Goal: Transaction & Acquisition: Purchase product/service

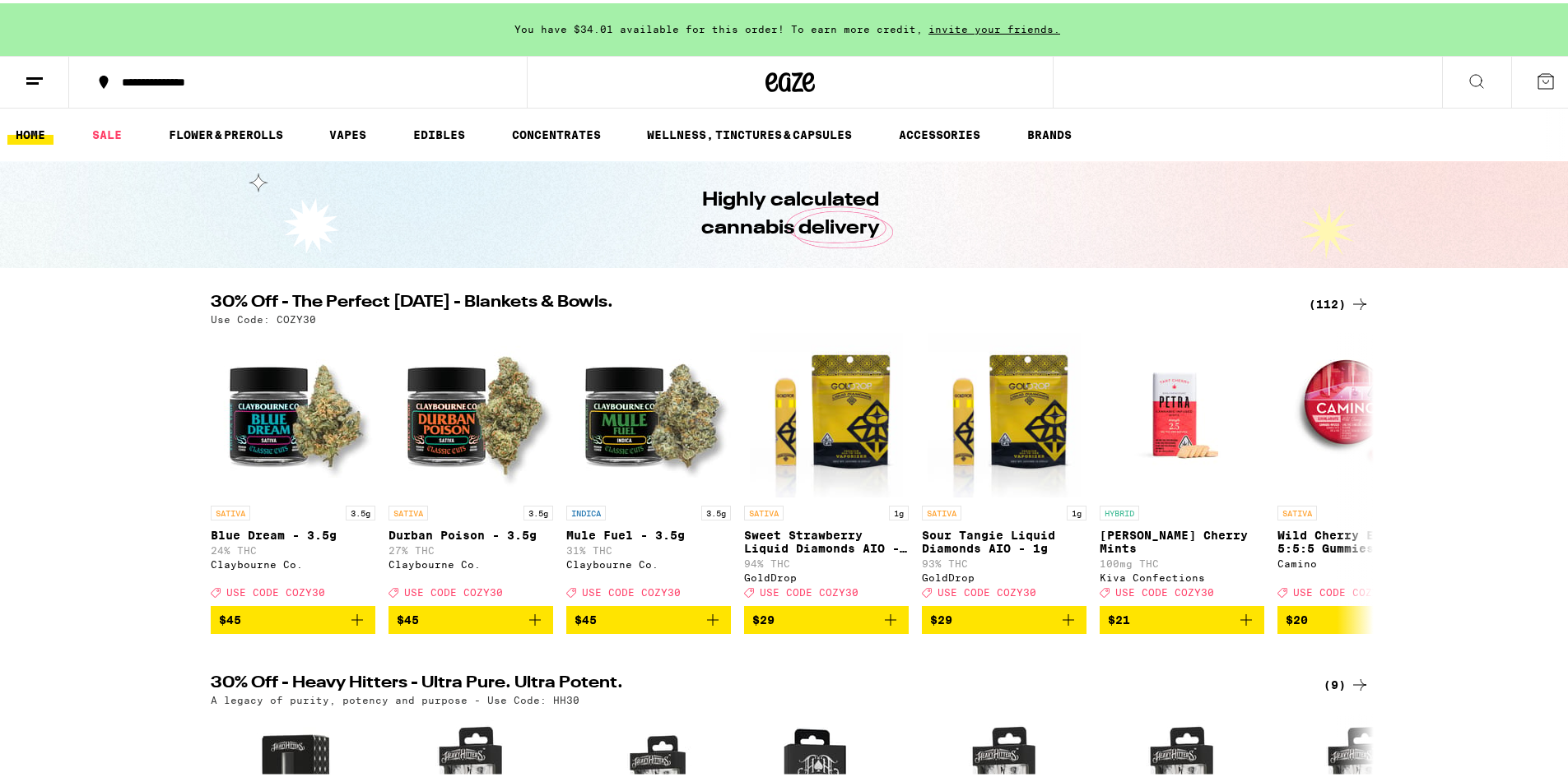
click at [1322, 304] on div "(112)" at bounding box center [1339, 301] width 61 height 20
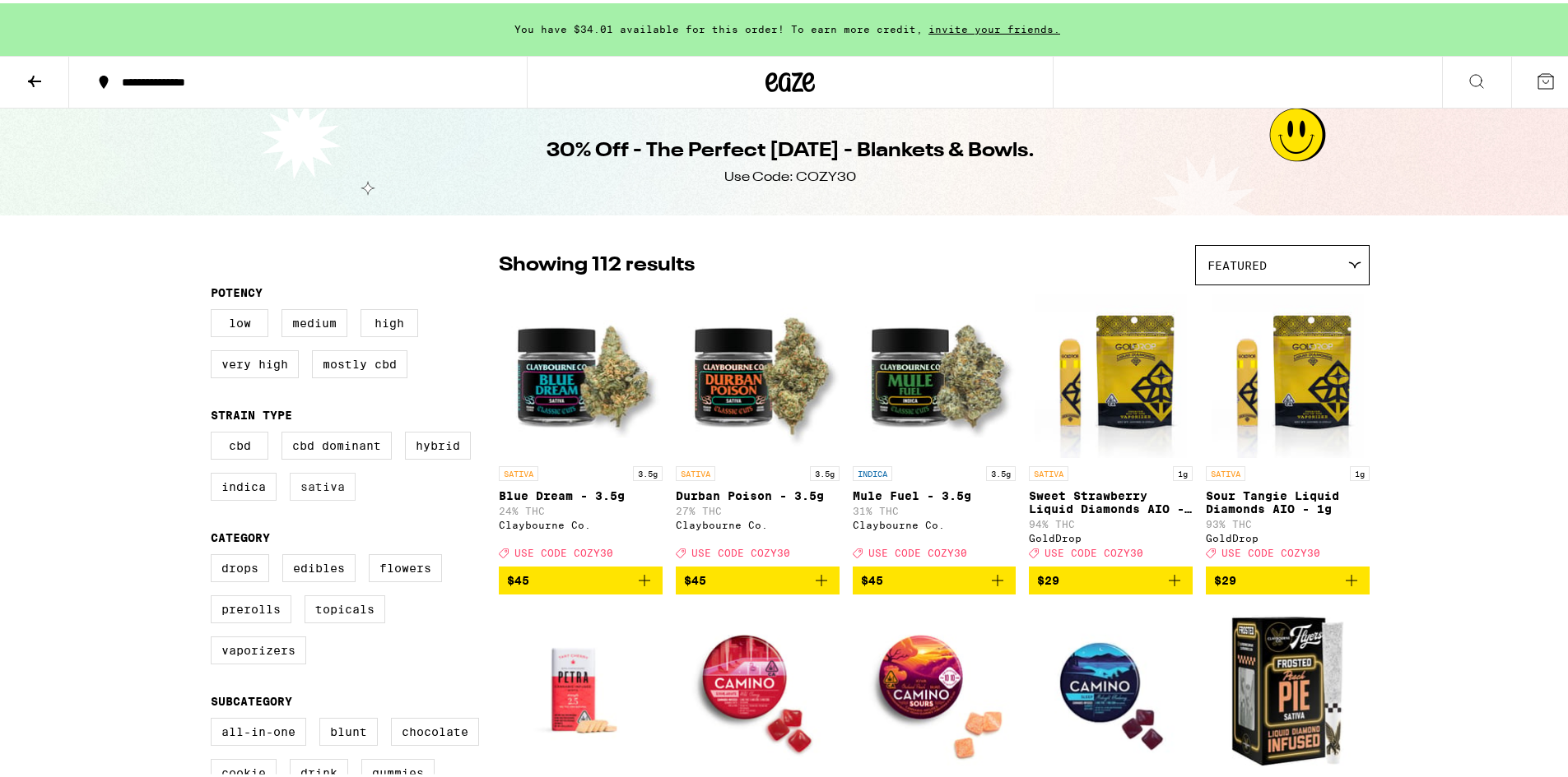
click at [322, 496] on label "Sativa" at bounding box center [322, 483] width 65 height 28
click at [215, 431] on input "Sativa" at bounding box center [214, 431] width 1 height 1
checkbox input "true"
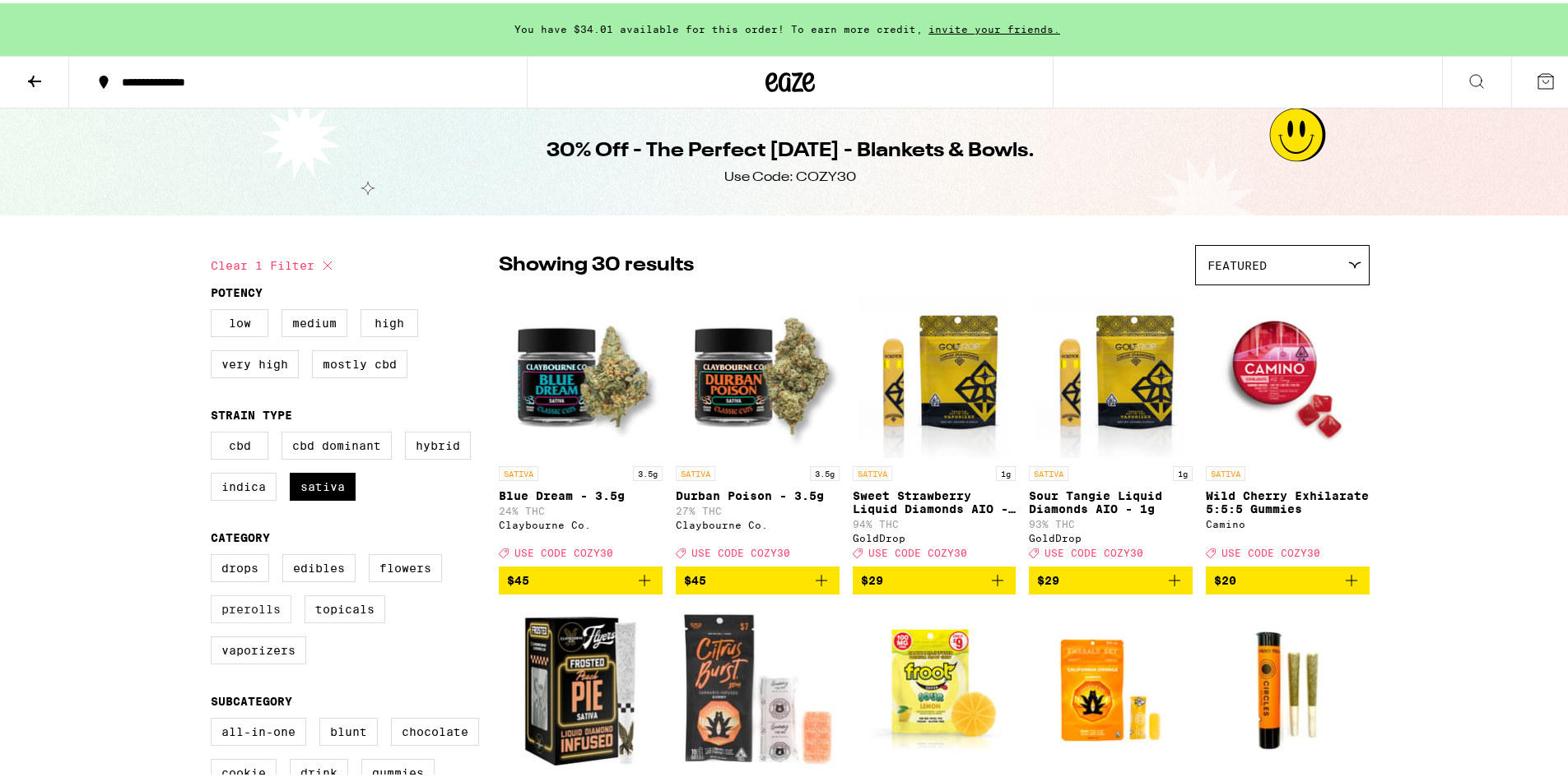
click at [236, 619] on label "Prerolls" at bounding box center [251, 606] width 81 height 28
click at [215, 554] on input "Prerolls" at bounding box center [214, 553] width 1 height 1
checkbox input "true"
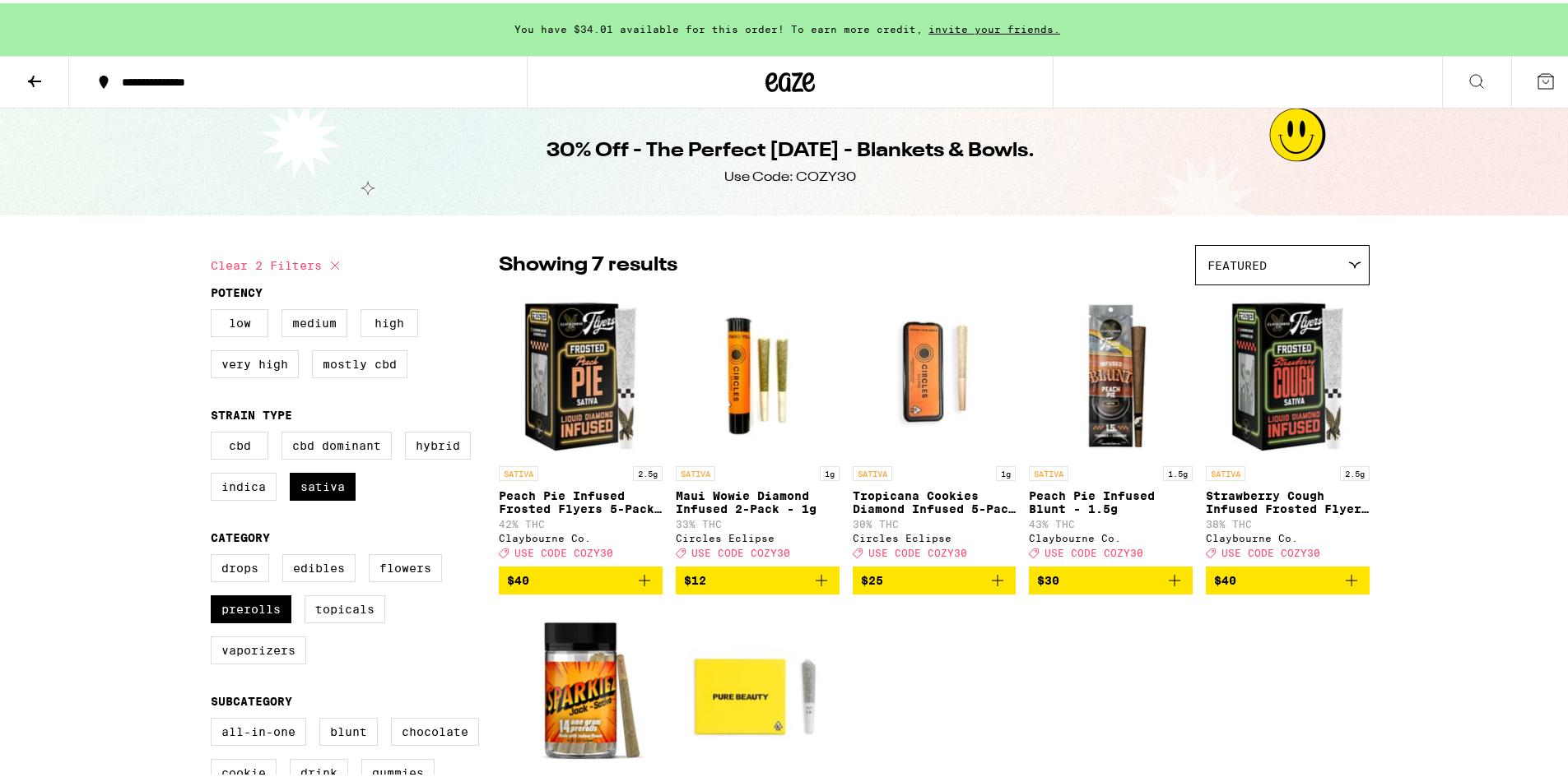
click at [40, 75] on icon at bounding box center [34, 78] width 20 height 20
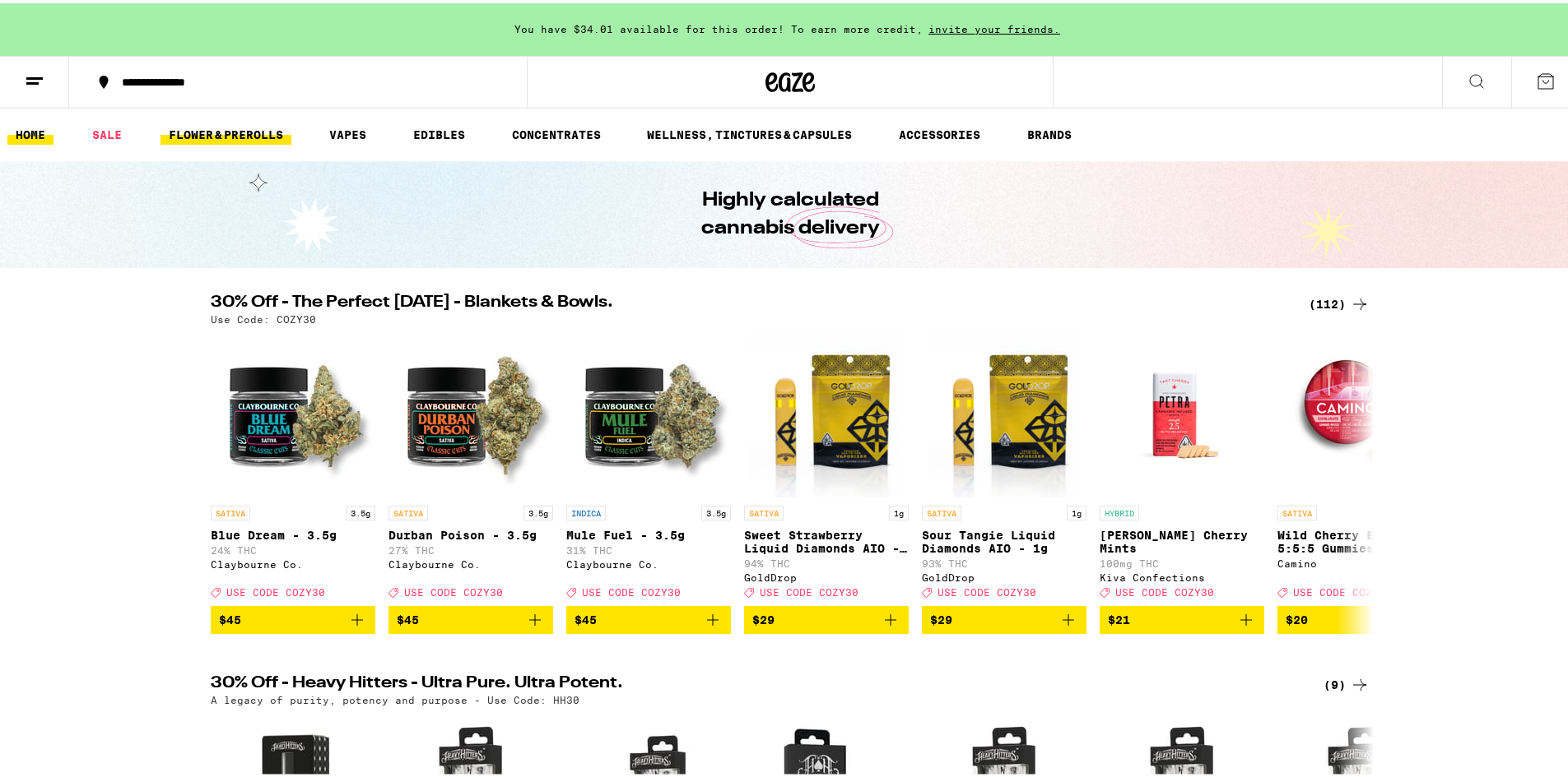
click at [228, 132] on link "FLOWER & PREROLLS" at bounding box center [226, 132] width 131 height 20
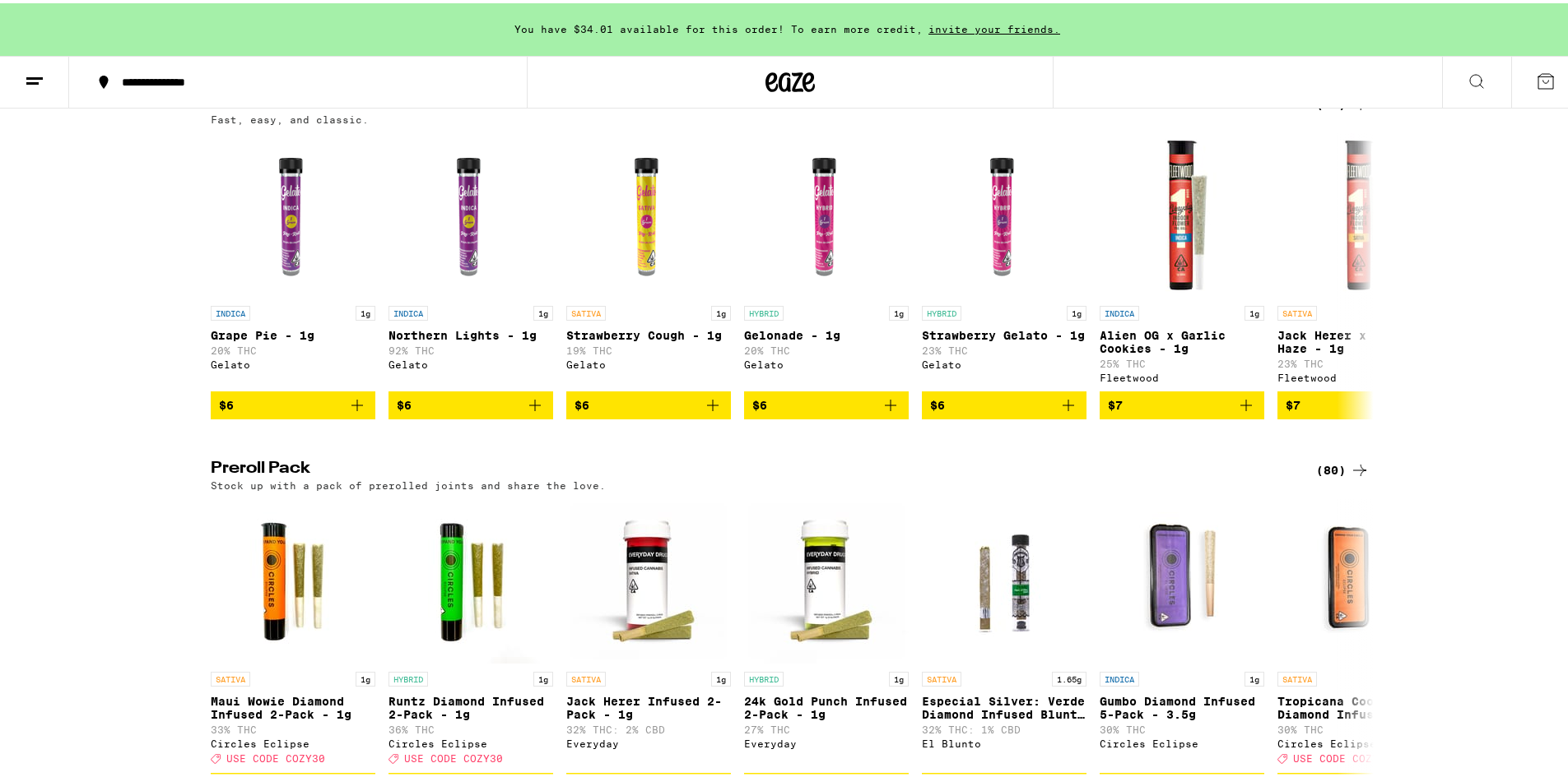
scroll to position [1152, 0]
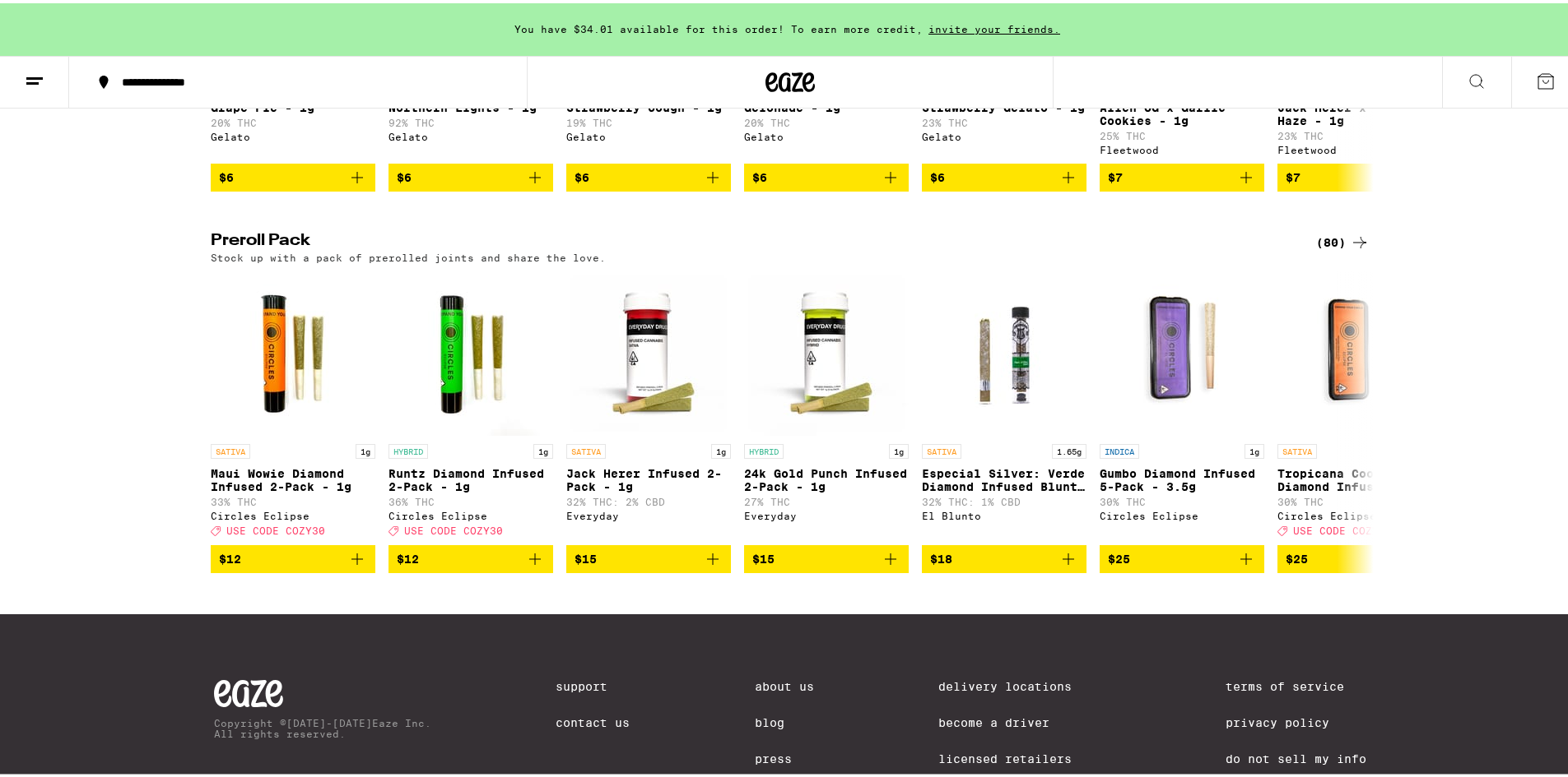
click at [1327, 249] on div "(80)" at bounding box center [1342, 239] width 54 height 20
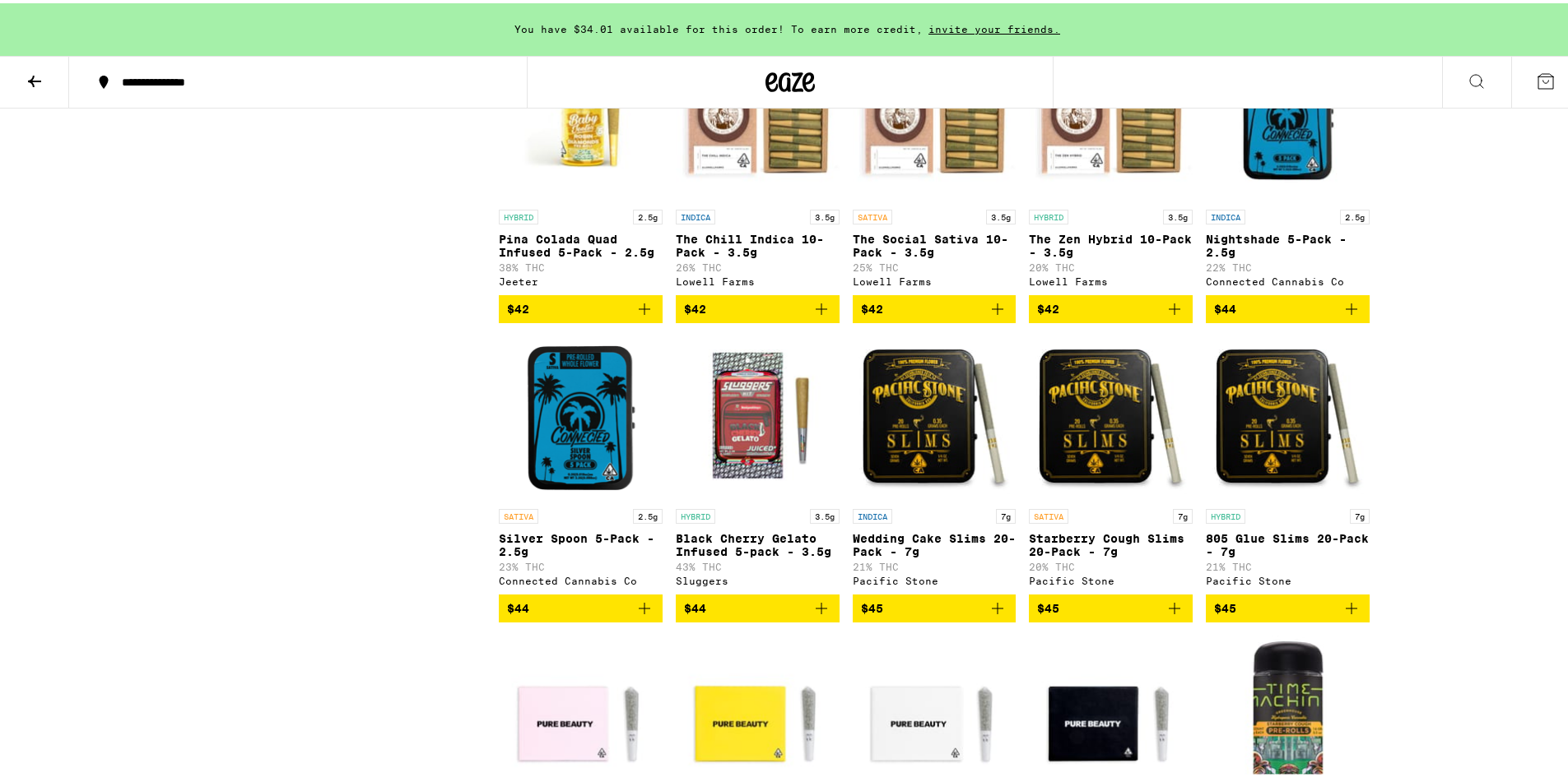
scroll to position [4195, 0]
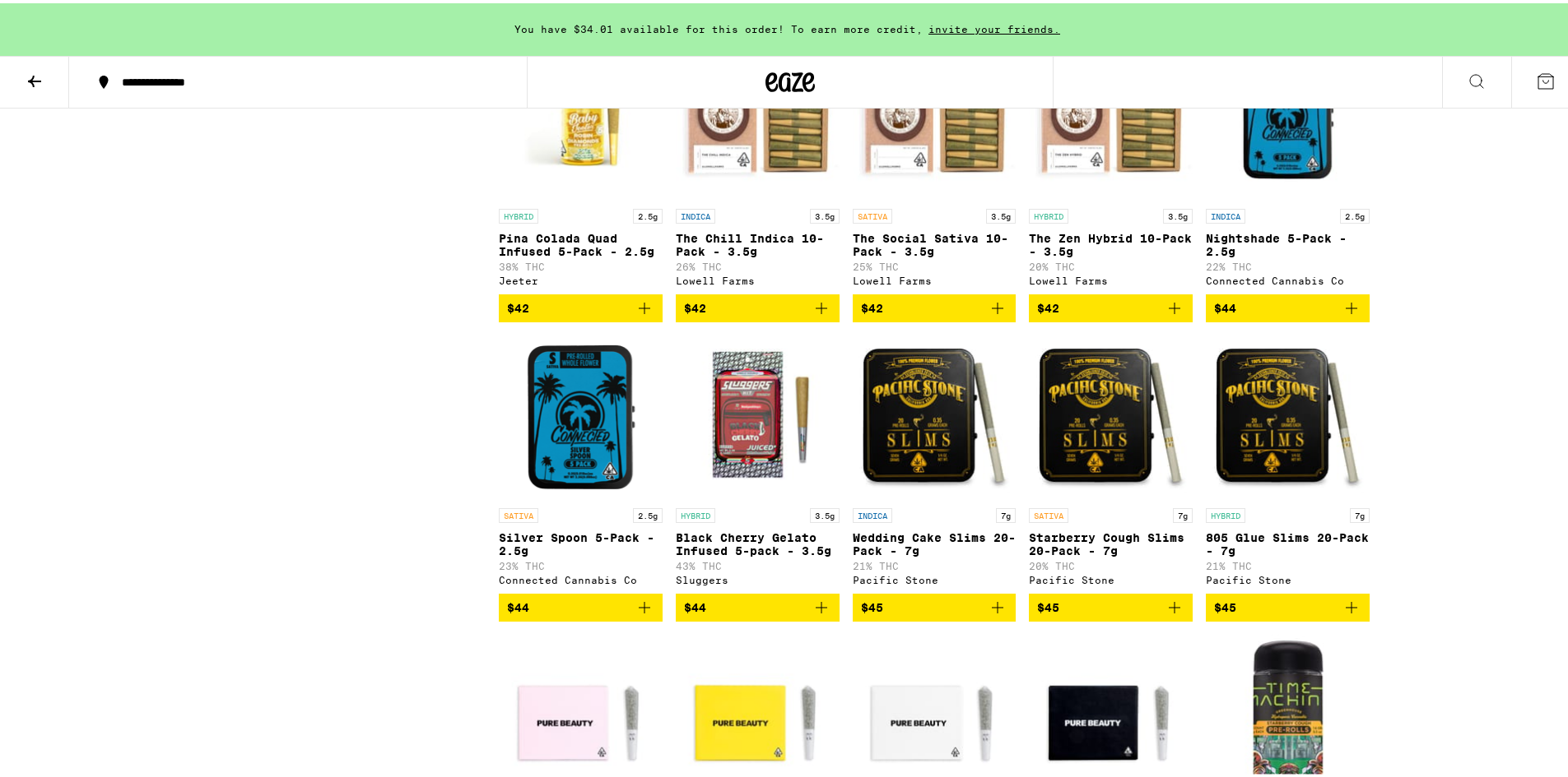
click at [892, 315] on span "$42" at bounding box center [934, 306] width 147 height 20
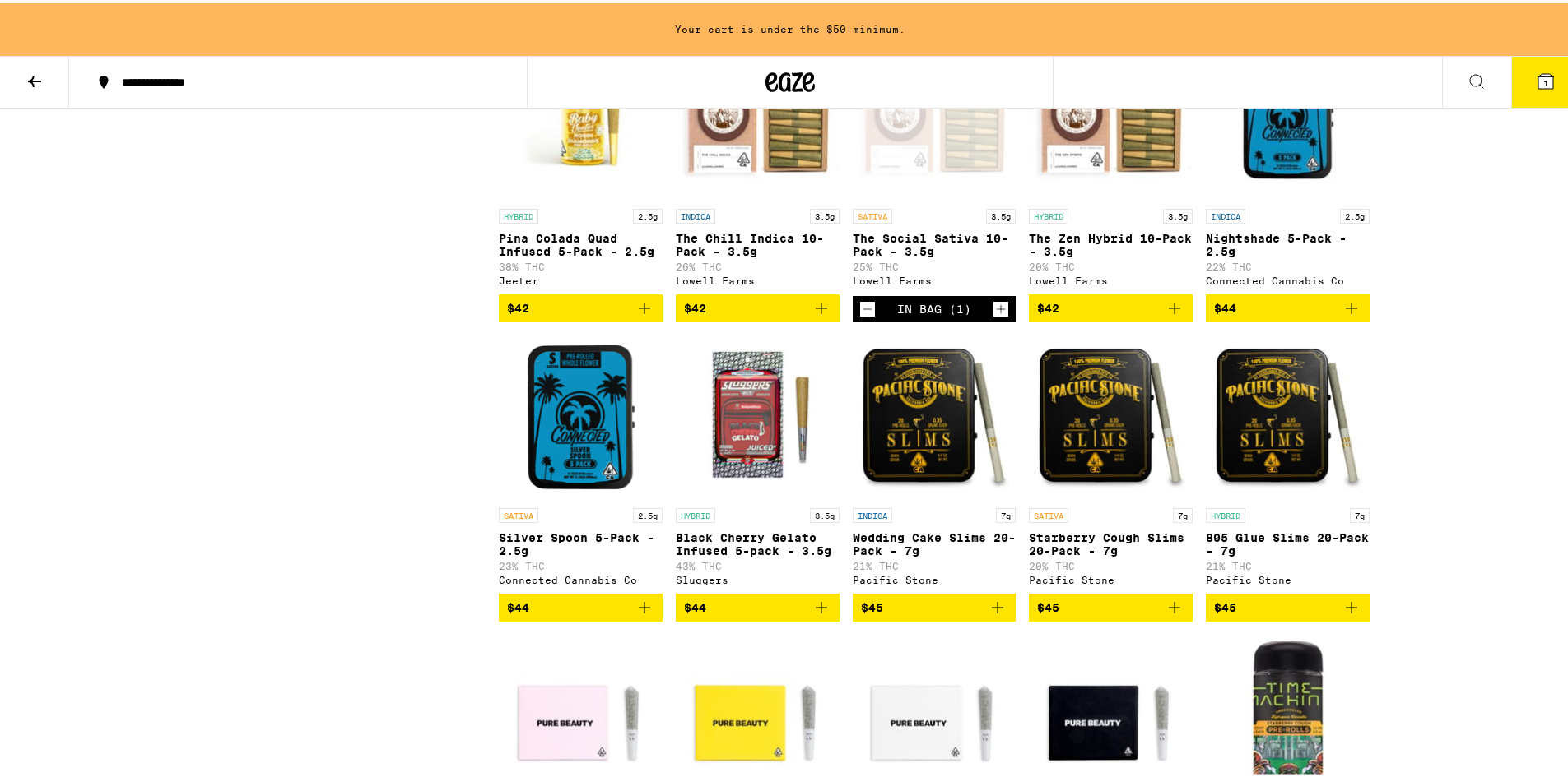
click at [996, 316] on icon "Increment" at bounding box center [1000, 306] width 15 height 20
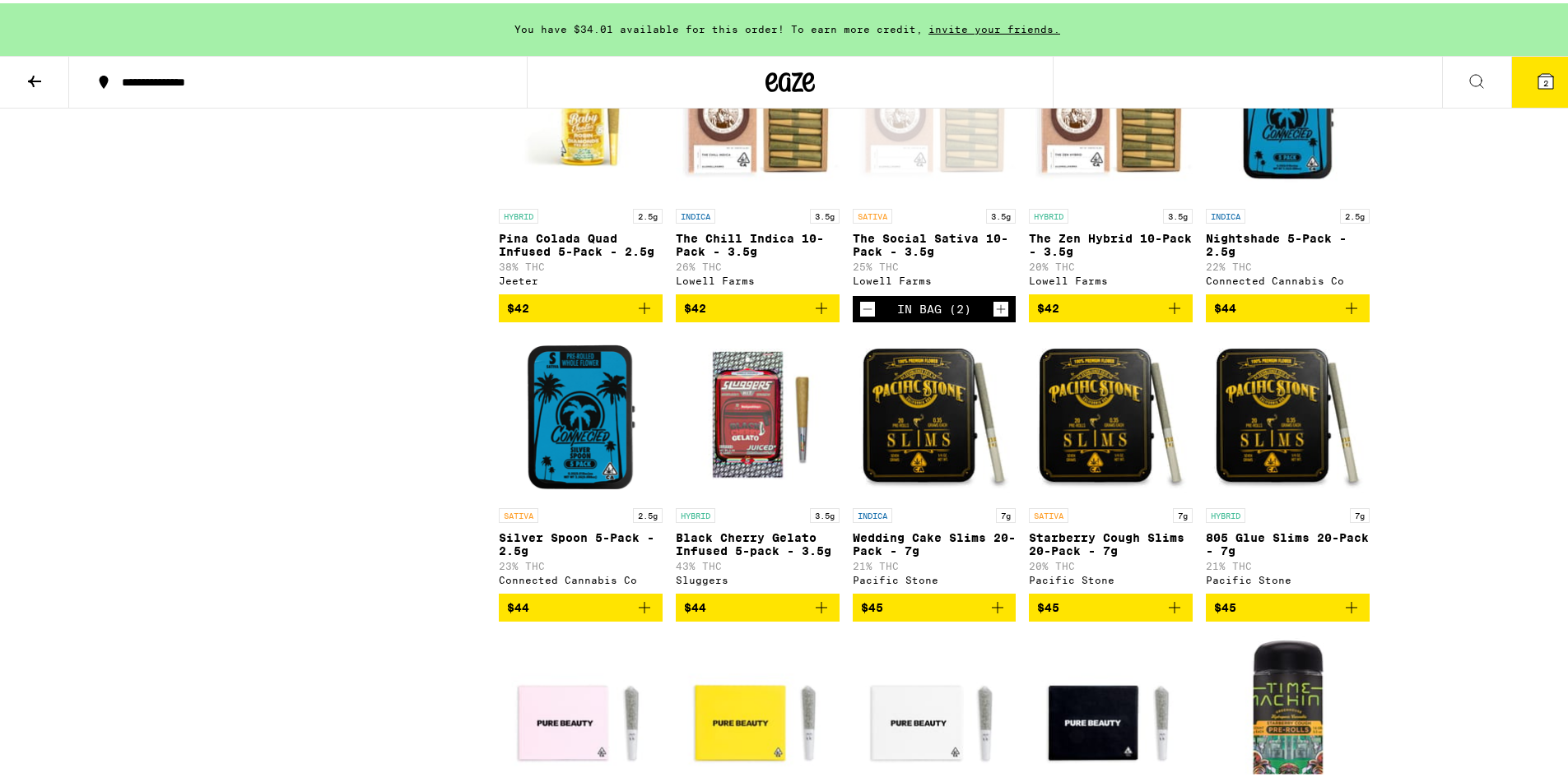
click at [1543, 77] on span "2" at bounding box center [1545, 80] width 5 height 10
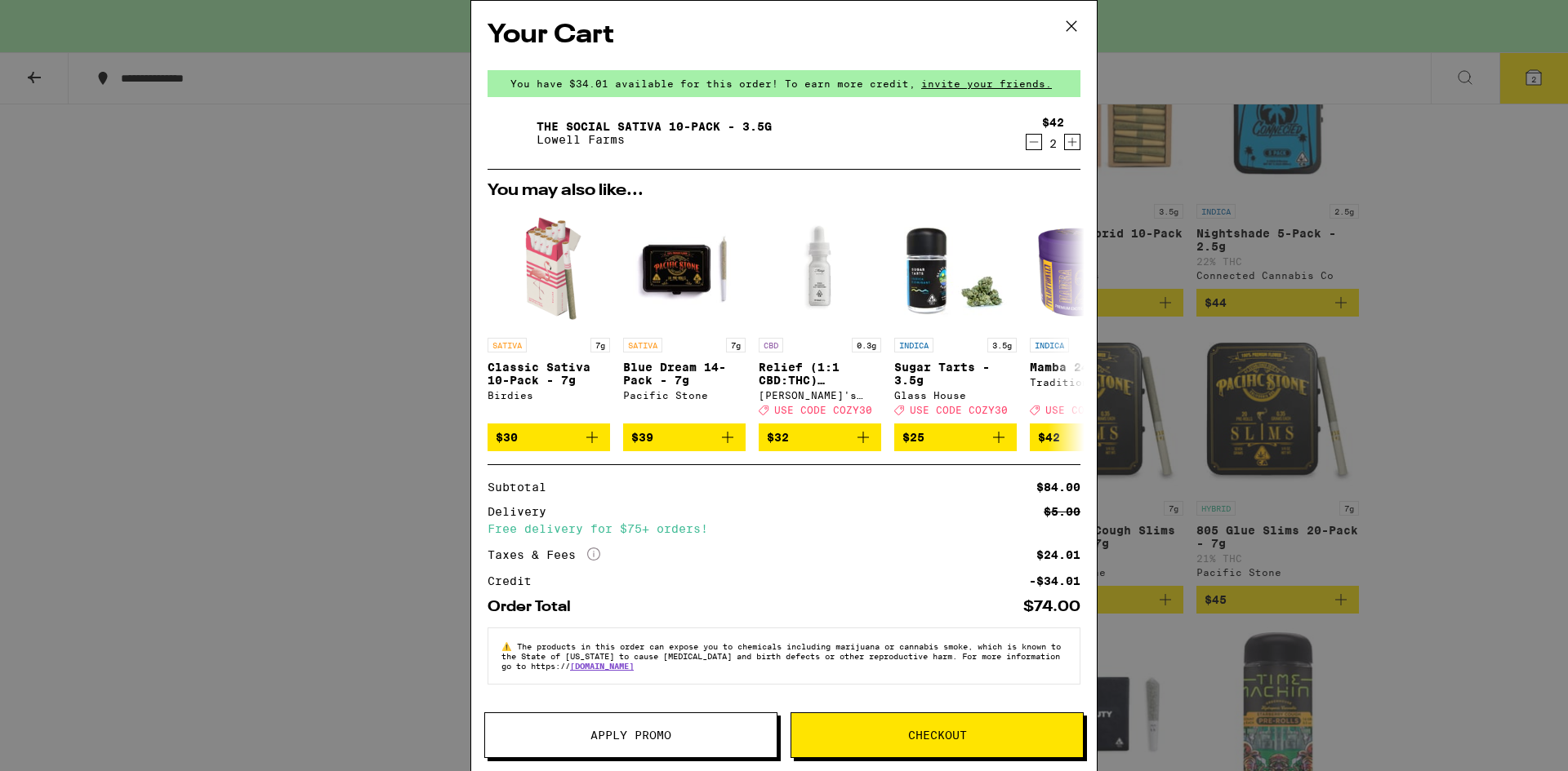
click at [1065, 23] on icon at bounding box center [1071, 25] width 24 height 24
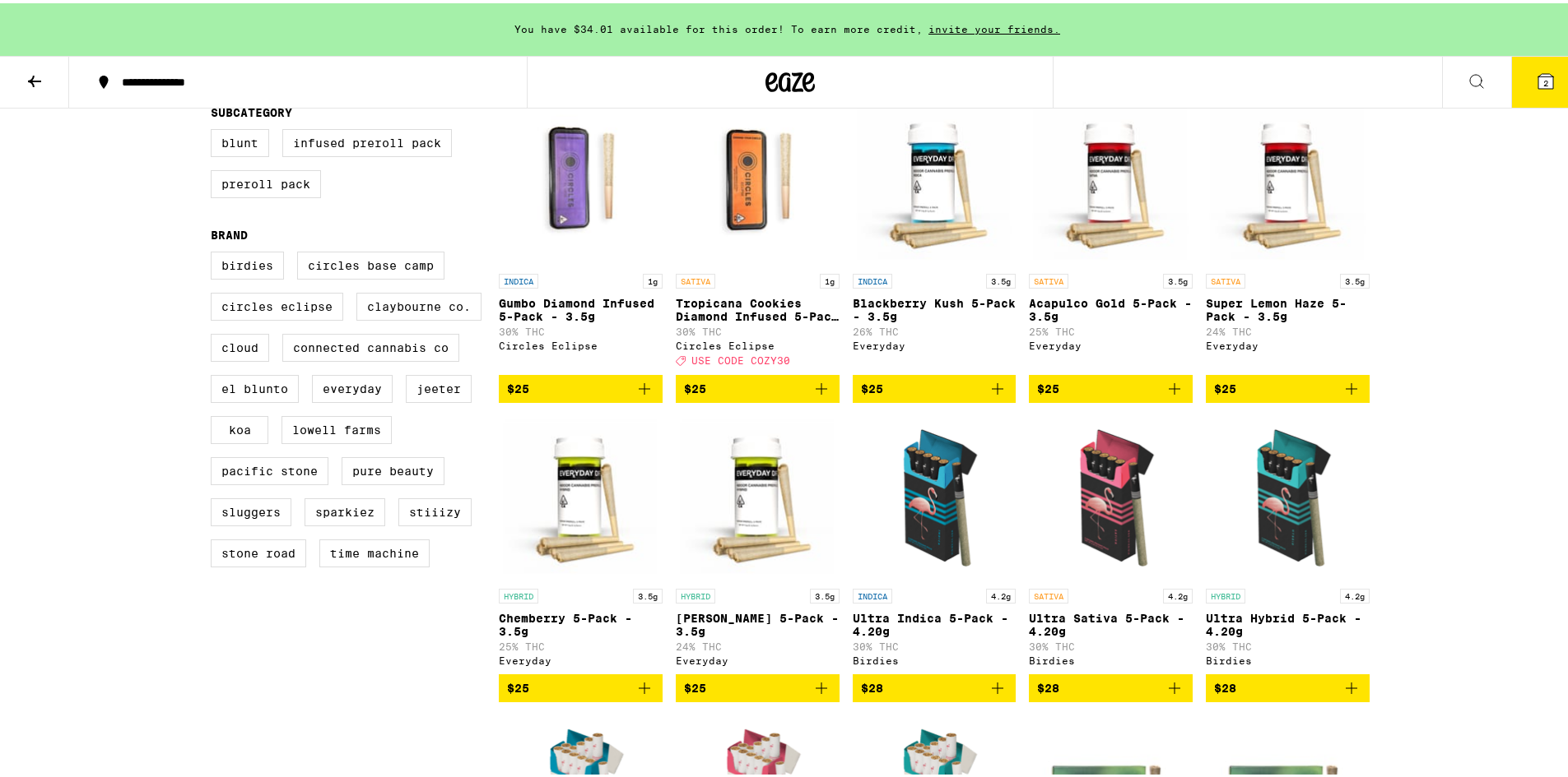
scroll to position [494, 0]
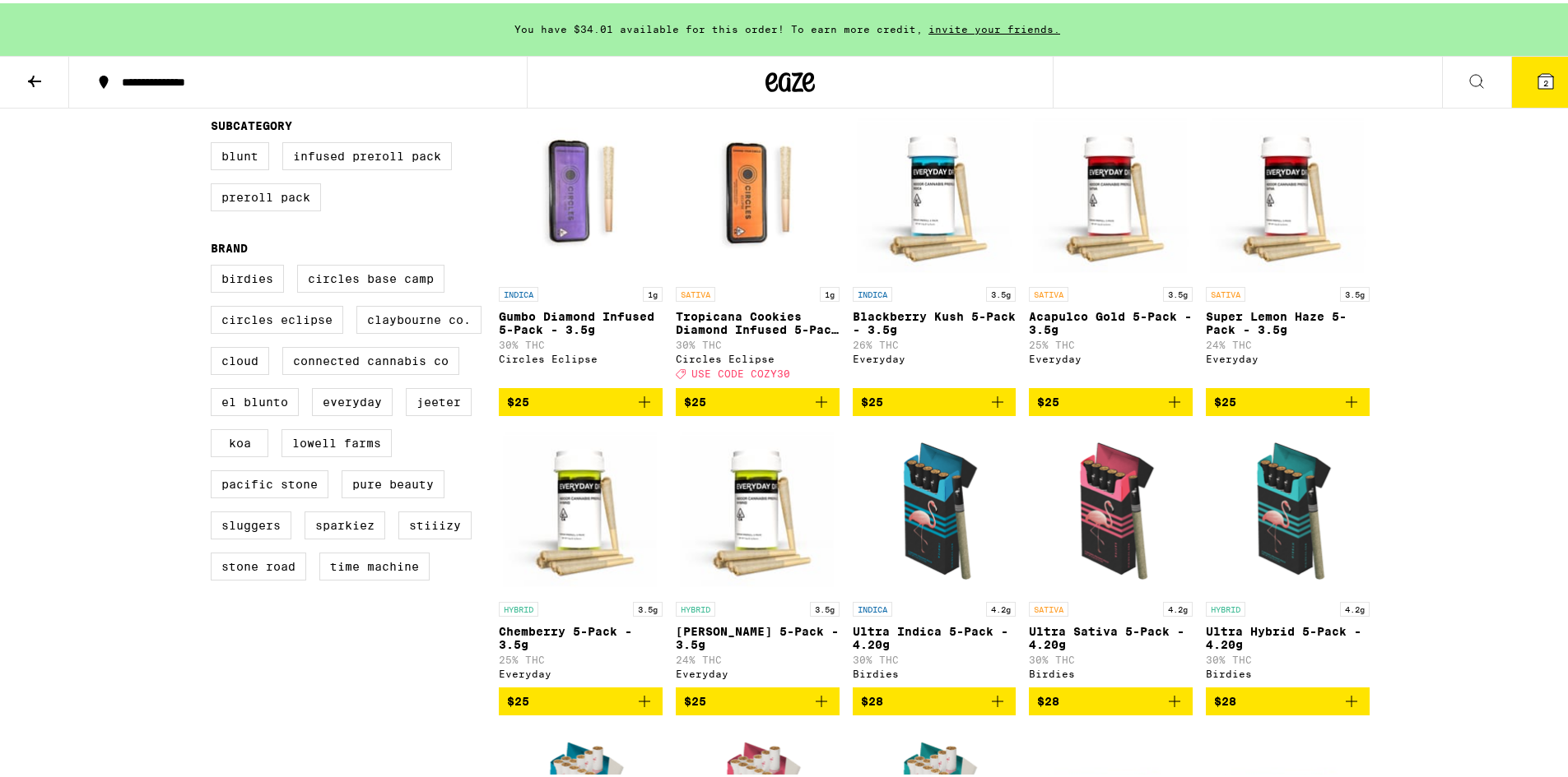
click at [36, 75] on icon at bounding box center [34, 78] width 20 height 20
click at [29, 76] on icon at bounding box center [34, 78] width 13 height 12
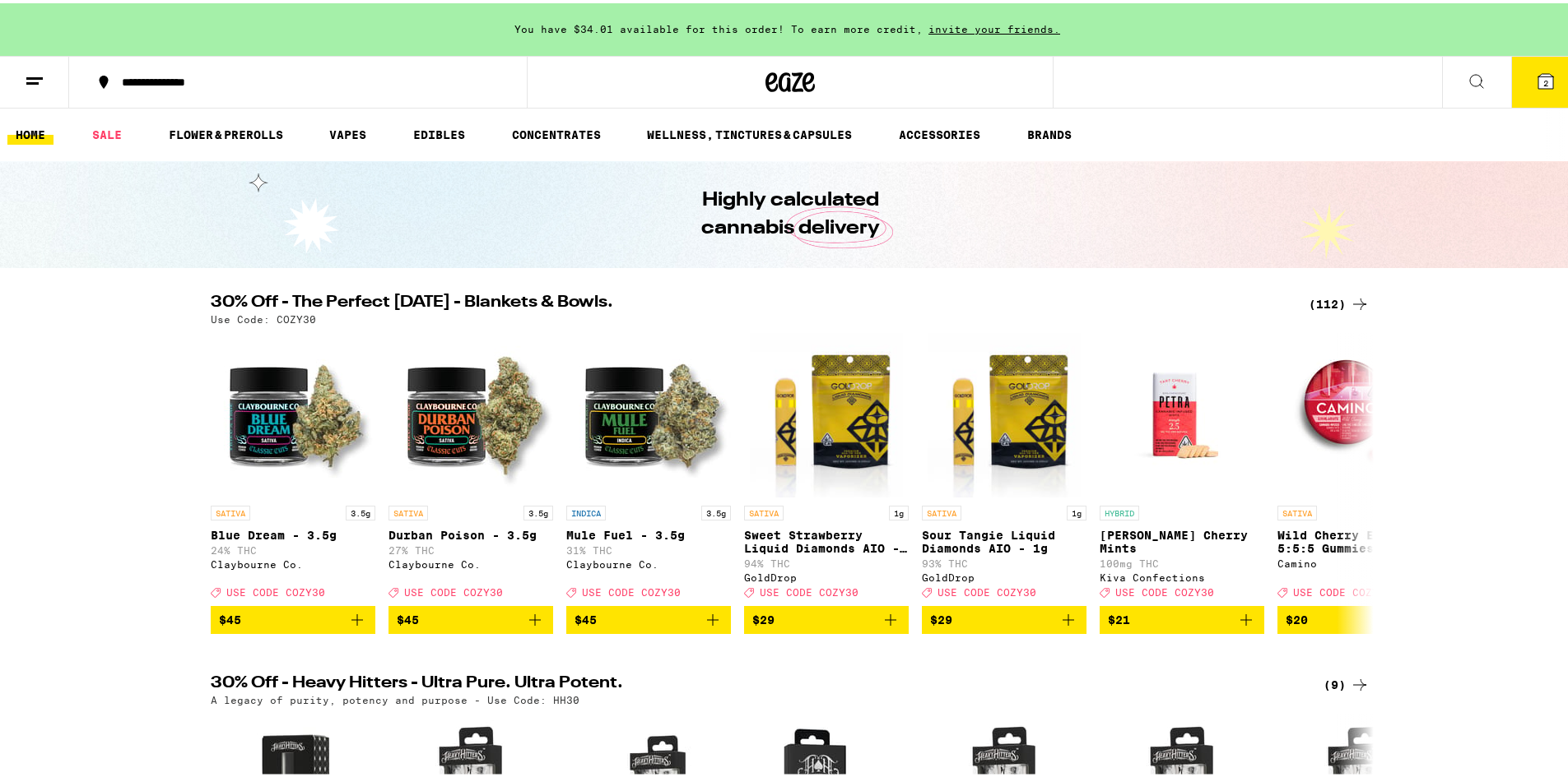
click at [1320, 300] on div "(112)" at bounding box center [1339, 301] width 61 height 20
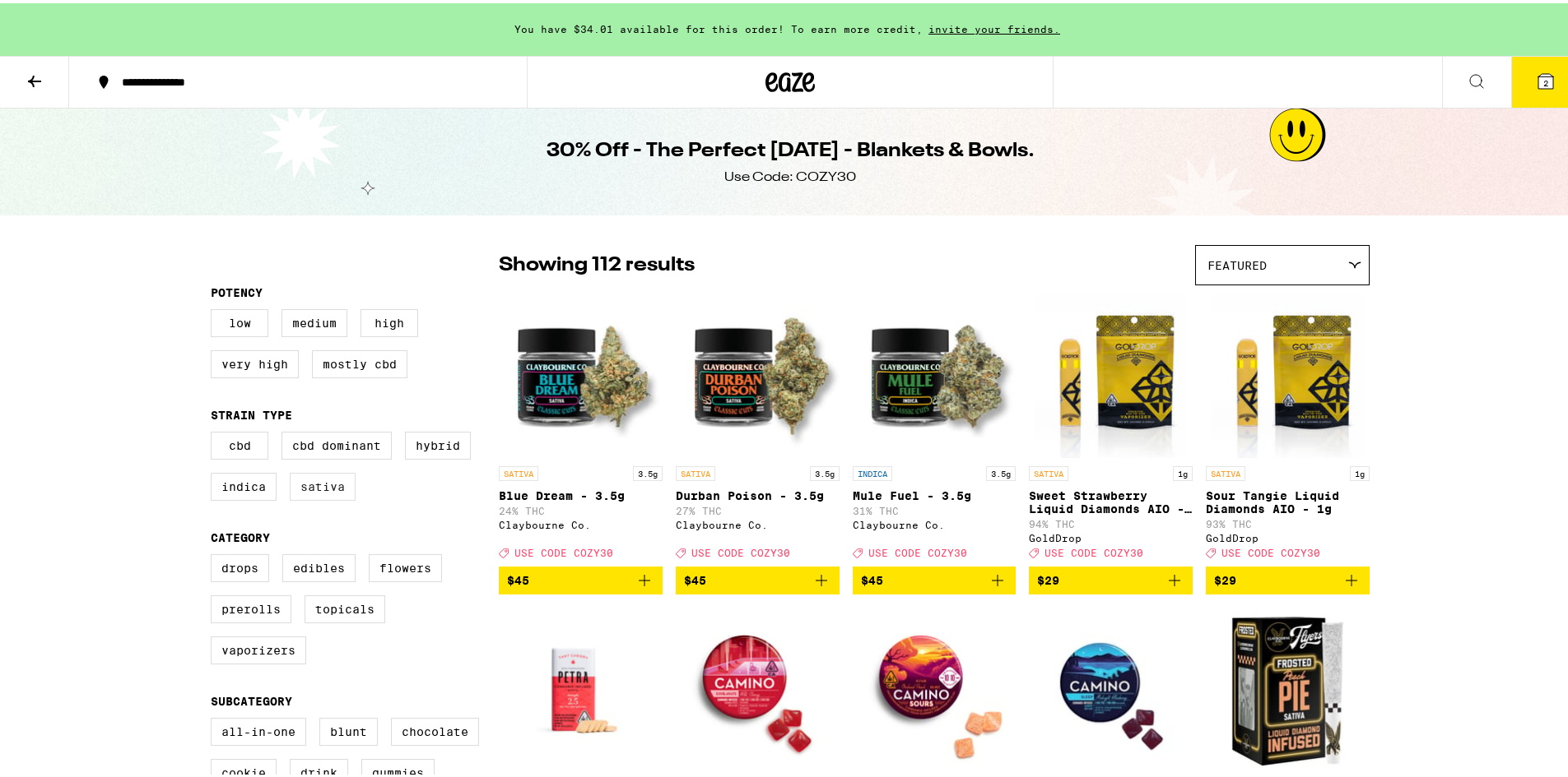
click at [317, 494] on label "Sativa" at bounding box center [322, 483] width 65 height 28
click at [215, 431] on input "Sativa" at bounding box center [214, 431] width 1 height 1
checkbox input "true"
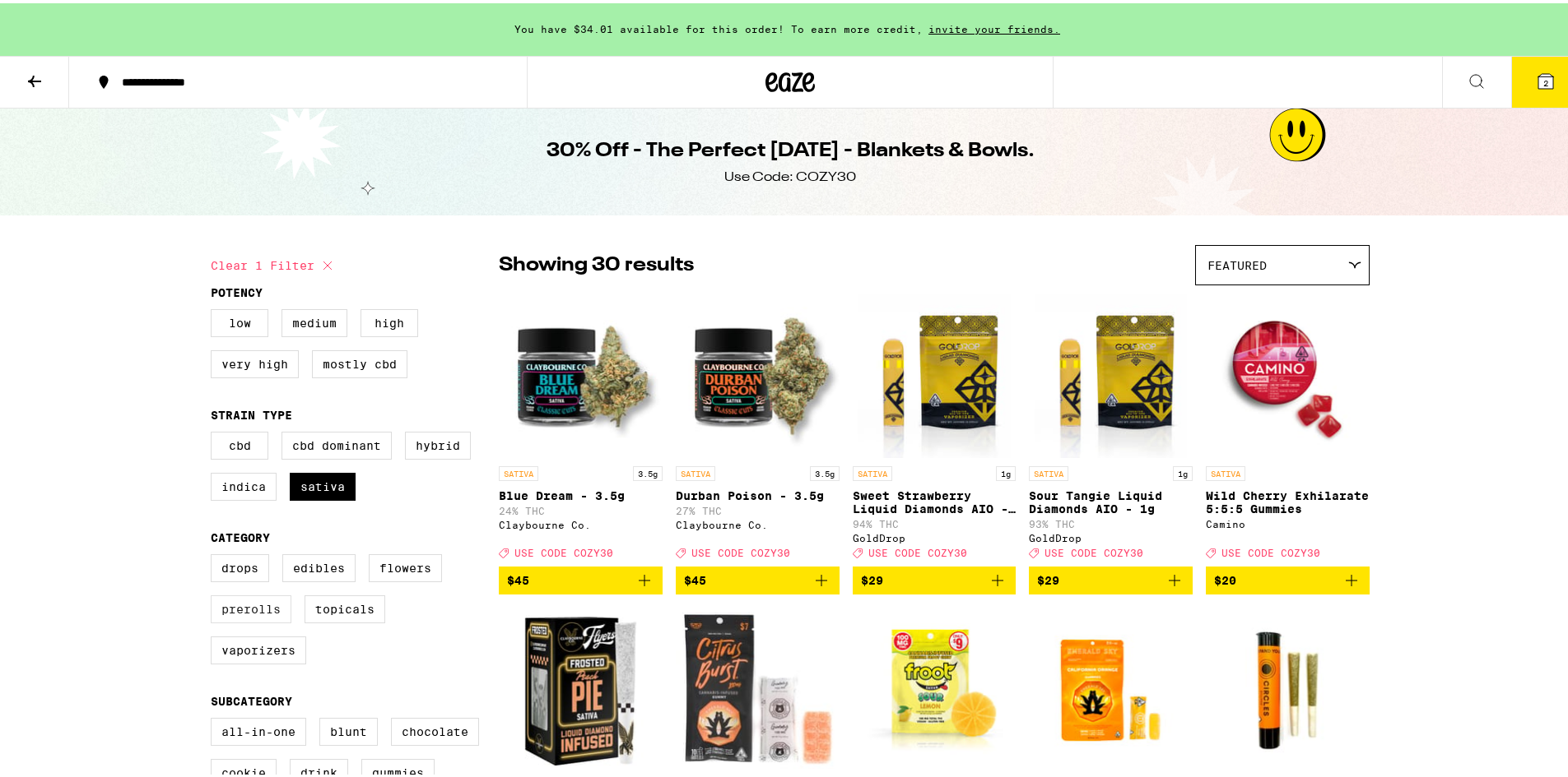
click at [248, 617] on label "Prerolls" at bounding box center [251, 606] width 81 height 28
click at [215, 554] on input "Prerolls" at bounding box center [214, 553] width 1 height 1
checkbox input "true"
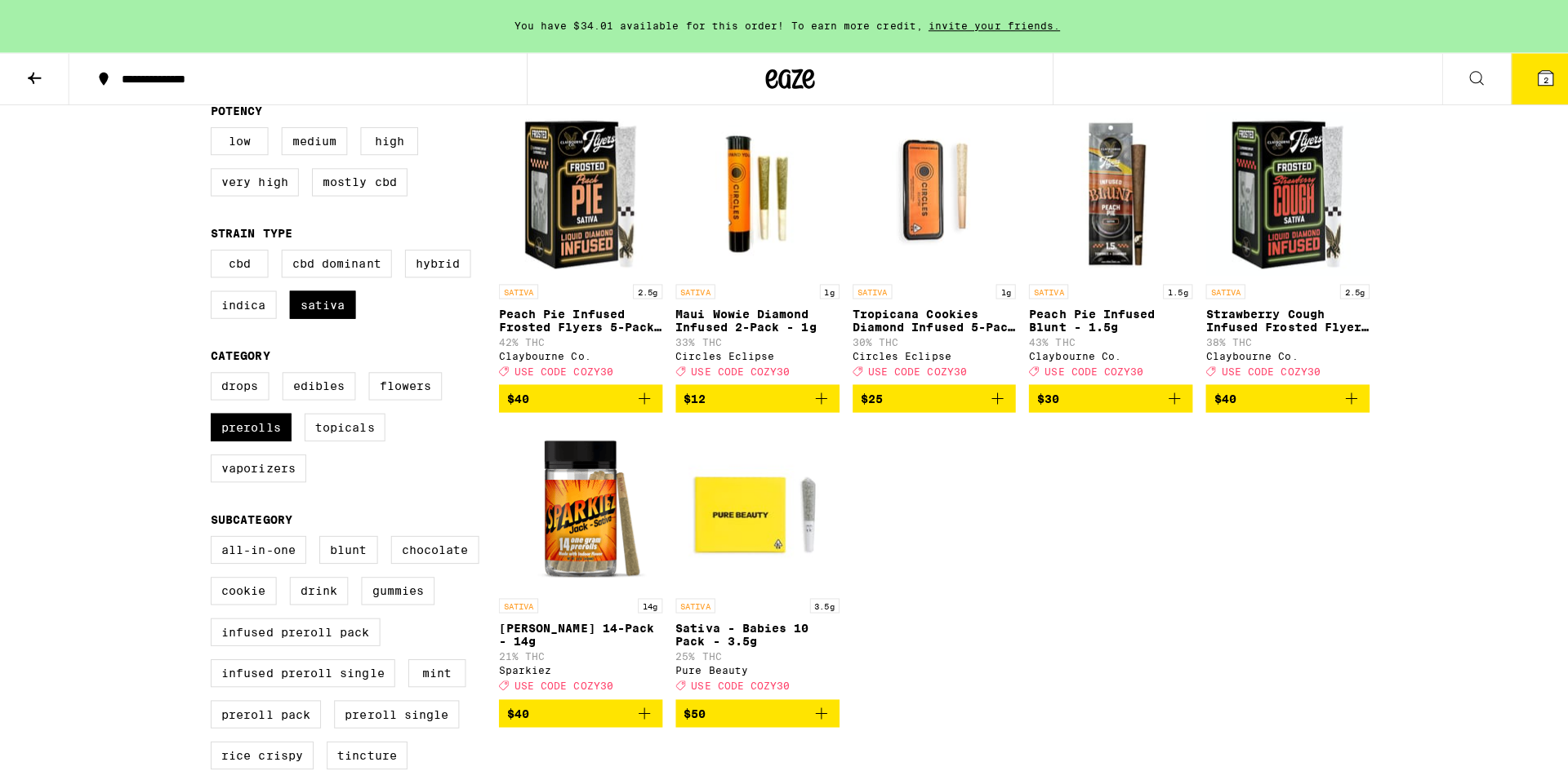
scroll to position [164, 0]
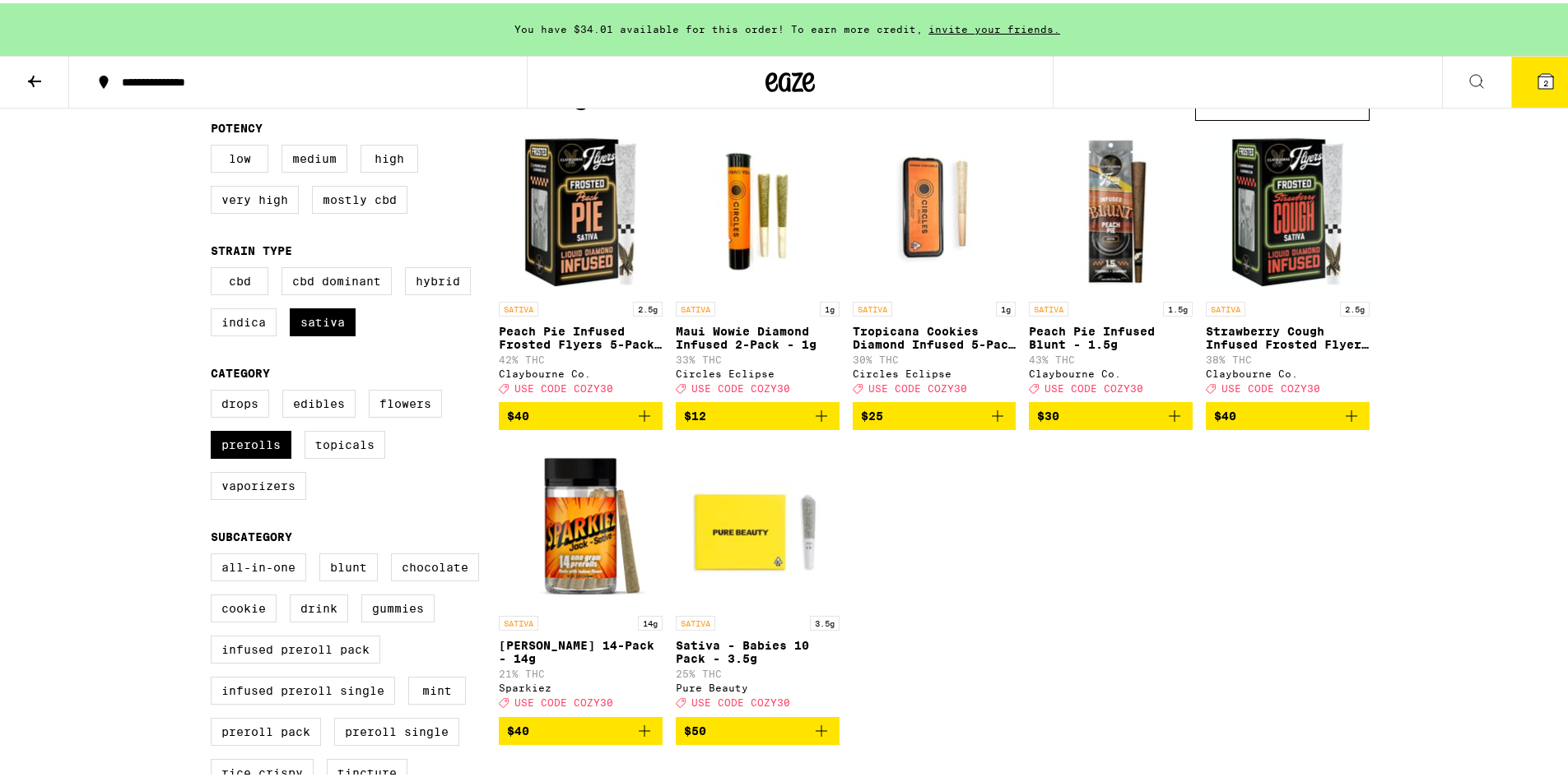
click at [760, 423] on span "$12" at bounding box center [757, 413] width 147 height 20
click at [1538, 75] on icon at bounding box center [1545, 77] width 15 height 15
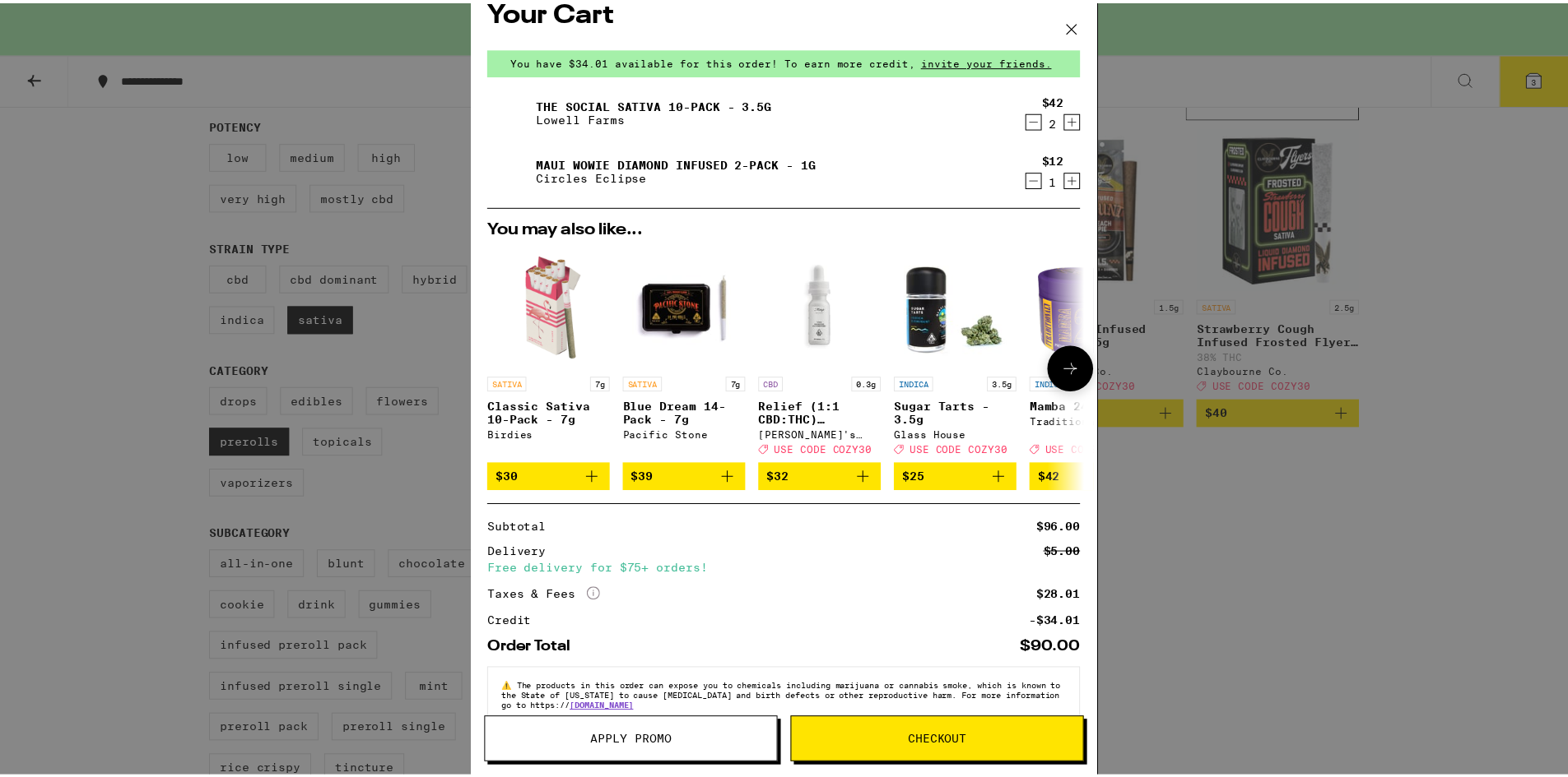
scroll to position [63, 0]
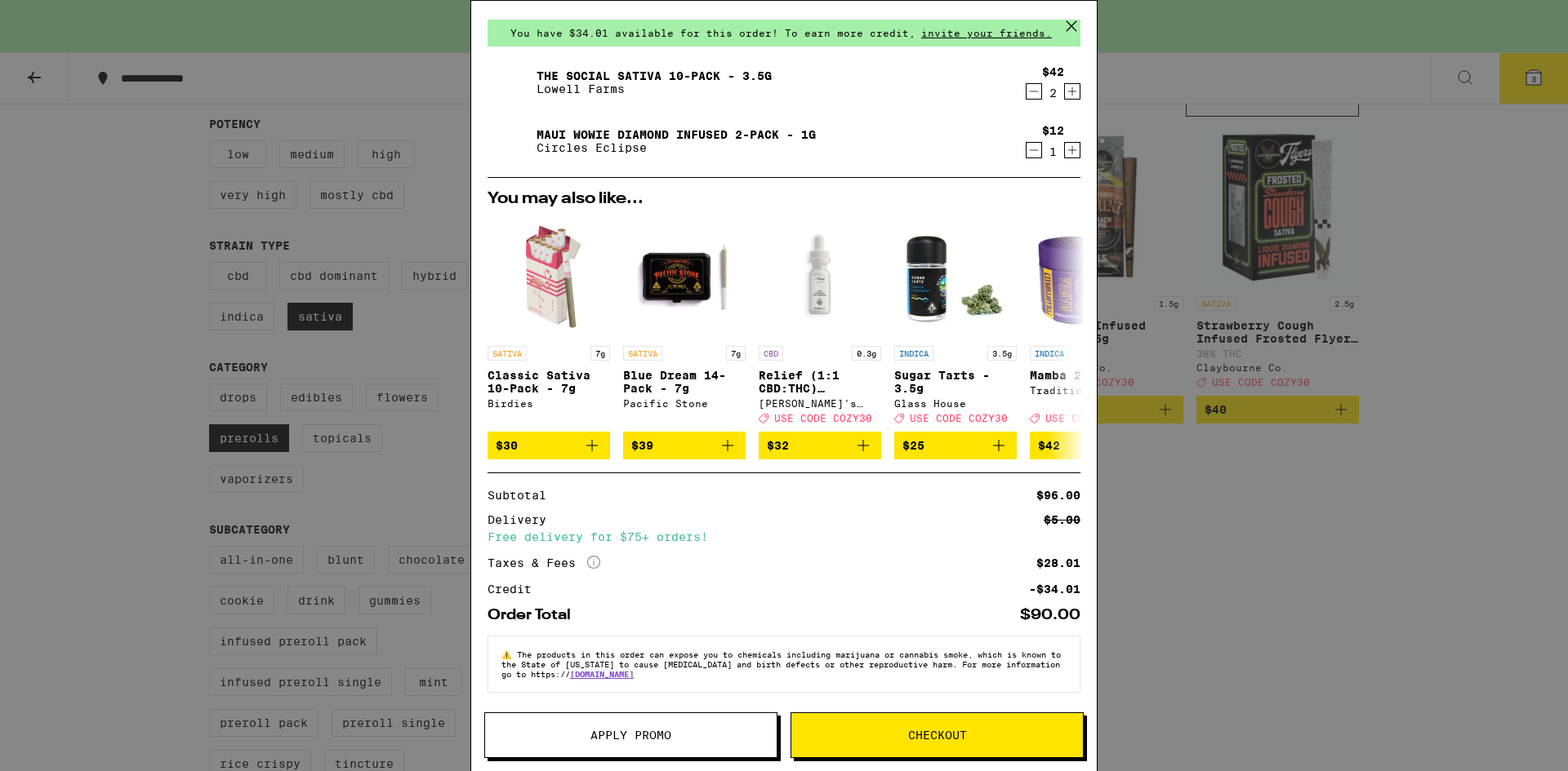
click at [607, 748] on button "Apply Promo" at bounding box center [631, 735] width 294 height 46
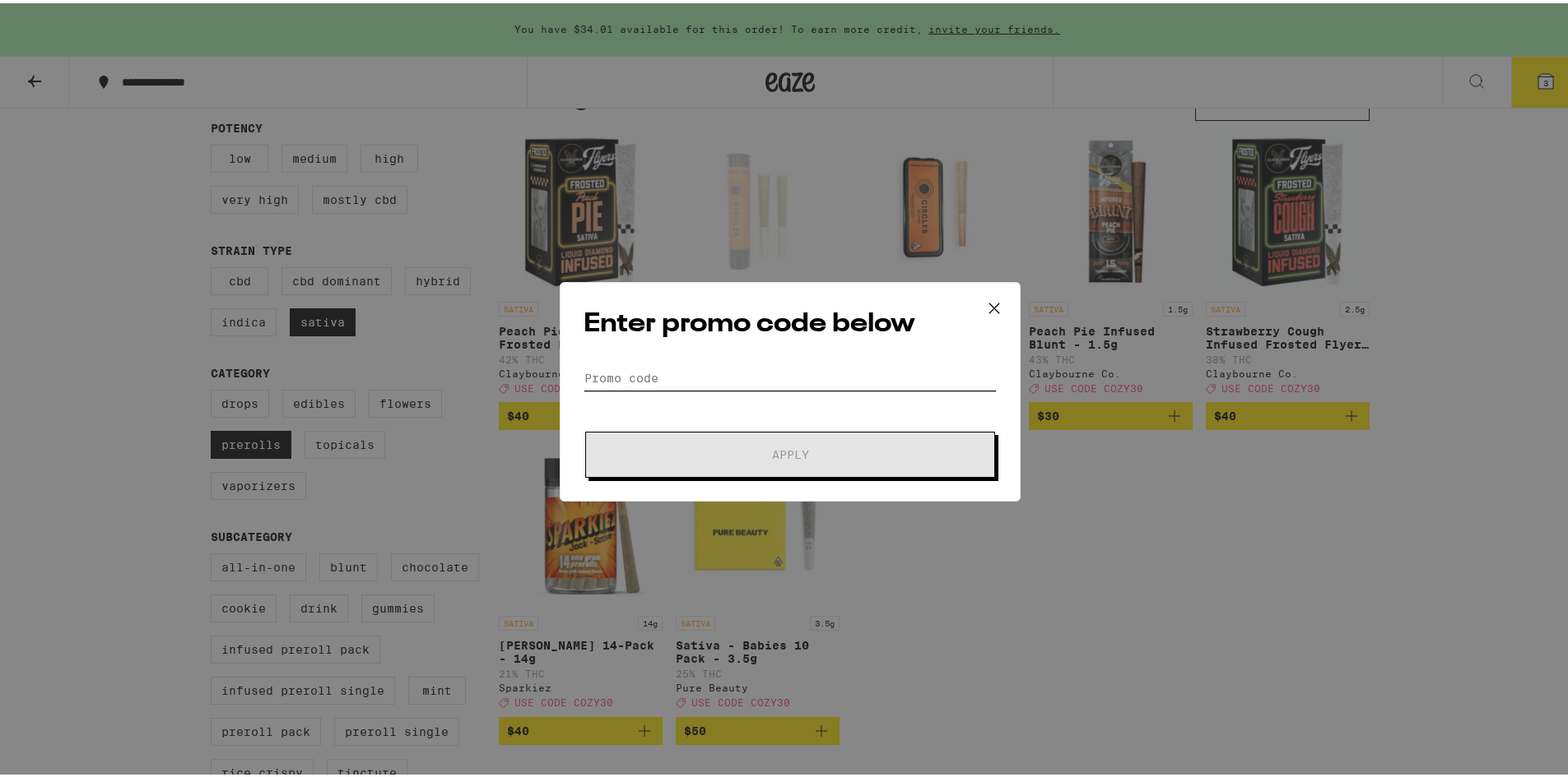
click at [600, 375] on input "Promo Code" at bounding box center [790, 375] width 413 height 24
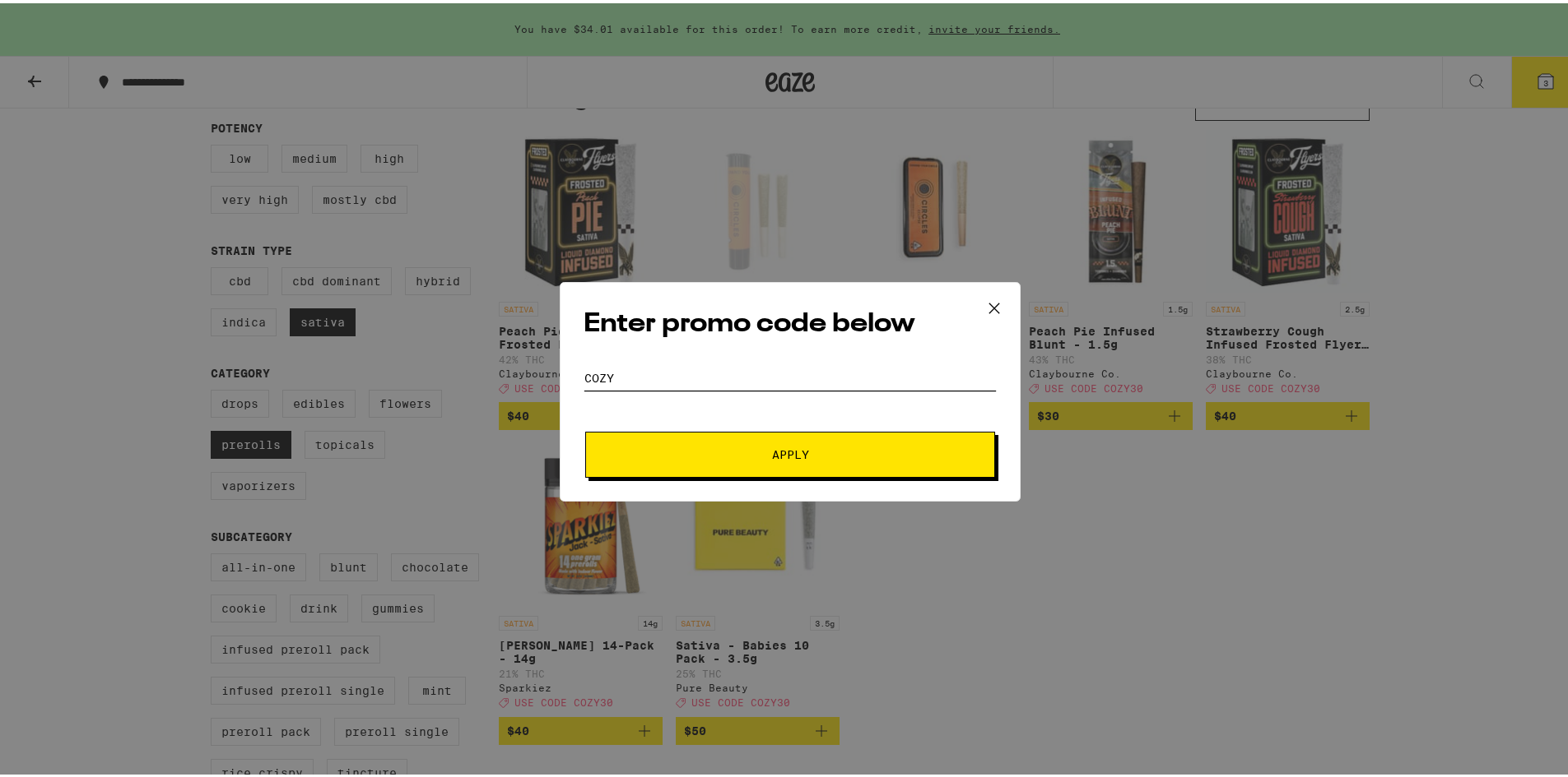
scroll to position [844, 0]
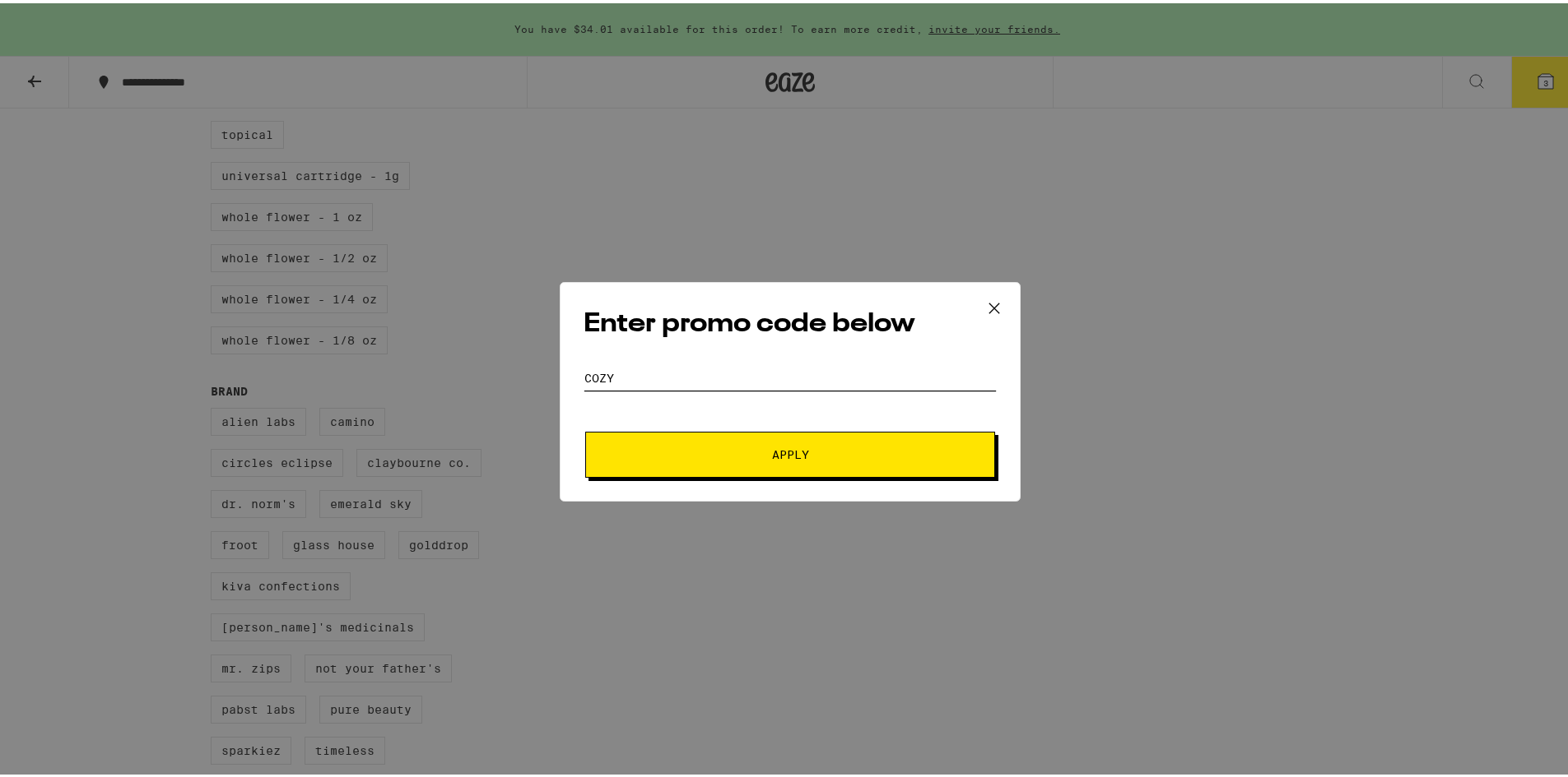
type input "cozy"
click at [794, 447] on span "Apply" at bounding box center [791, 452] width 37 height 12
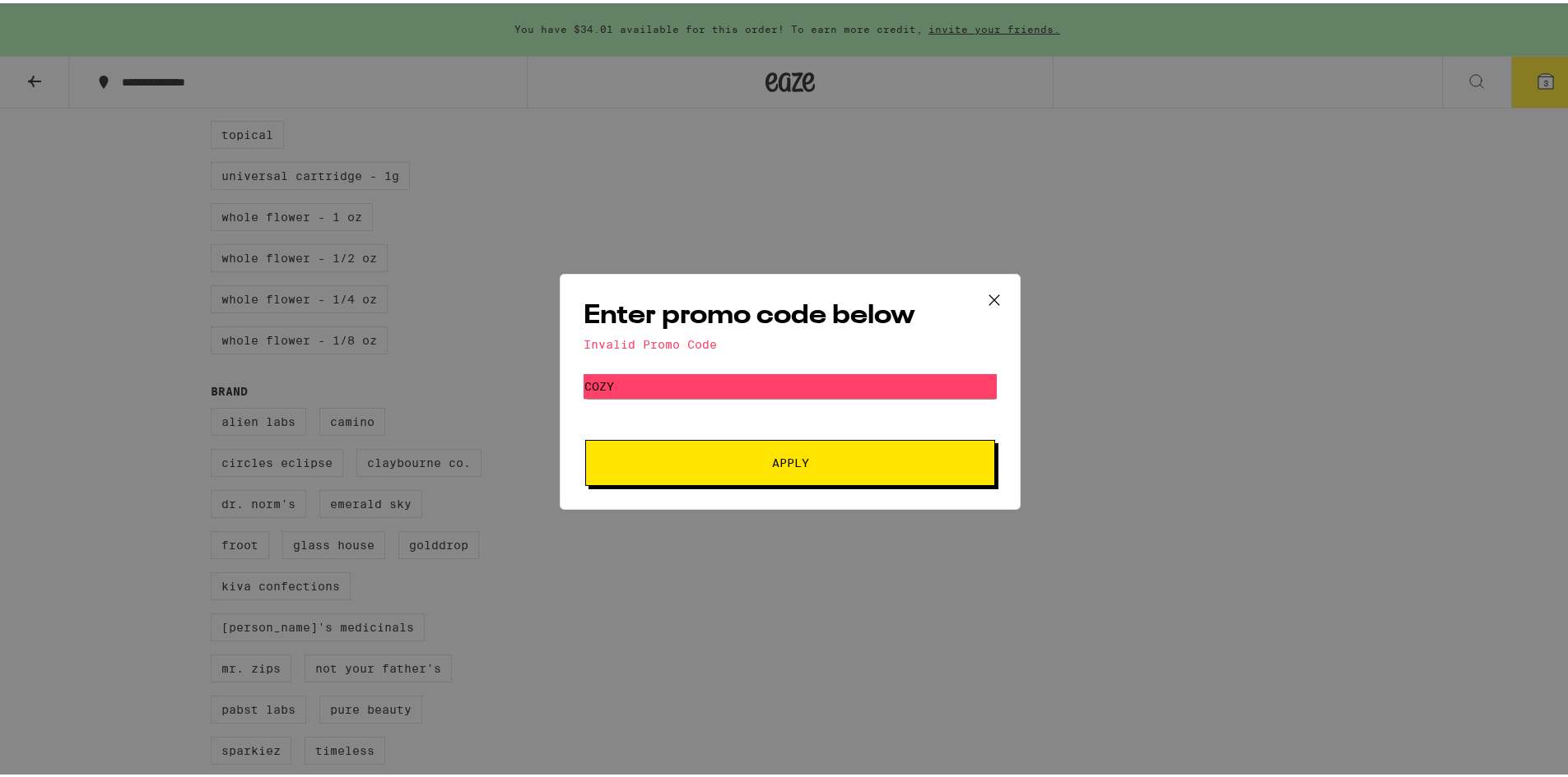
click at [981, 291] on icon at bounding box center [993, 297] width 24 height 24
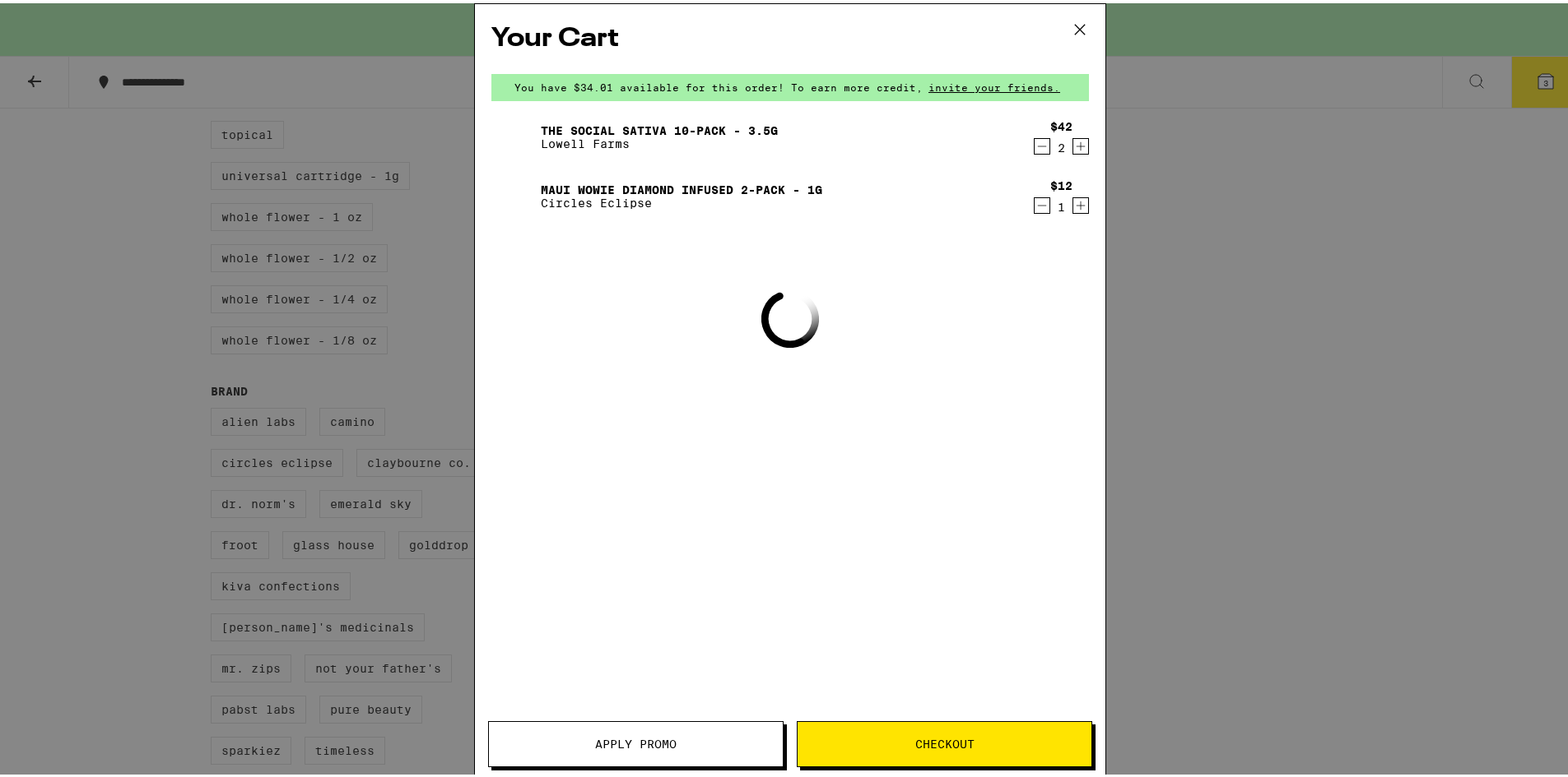
scroll to position [165, 0]
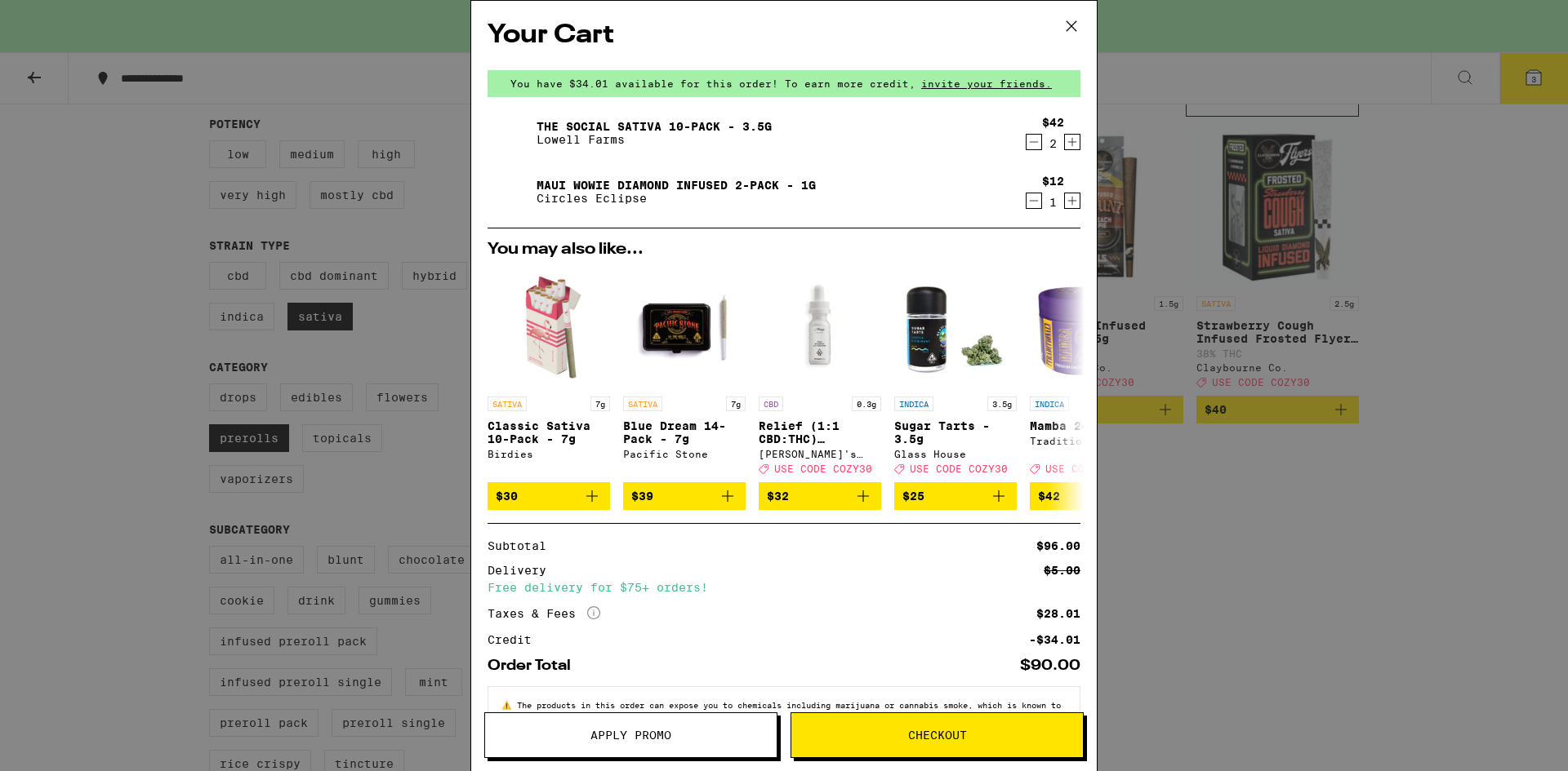
click at [1073, 23] on icon at bounding box center [1071, 25] width 24 height 24
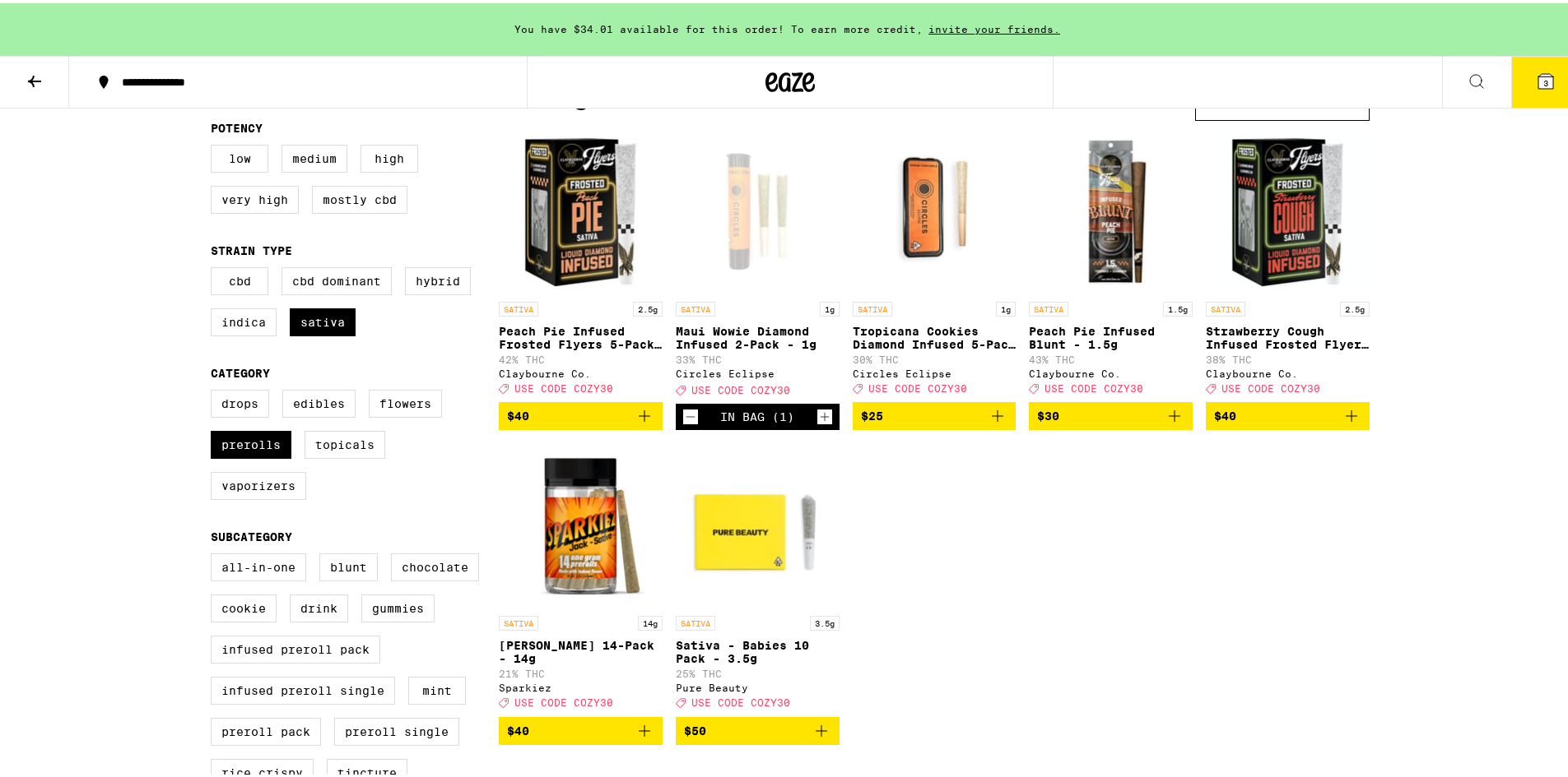
click at [1543, 85] on span "3" at bounding box center [1545, 80] width 5 height 10
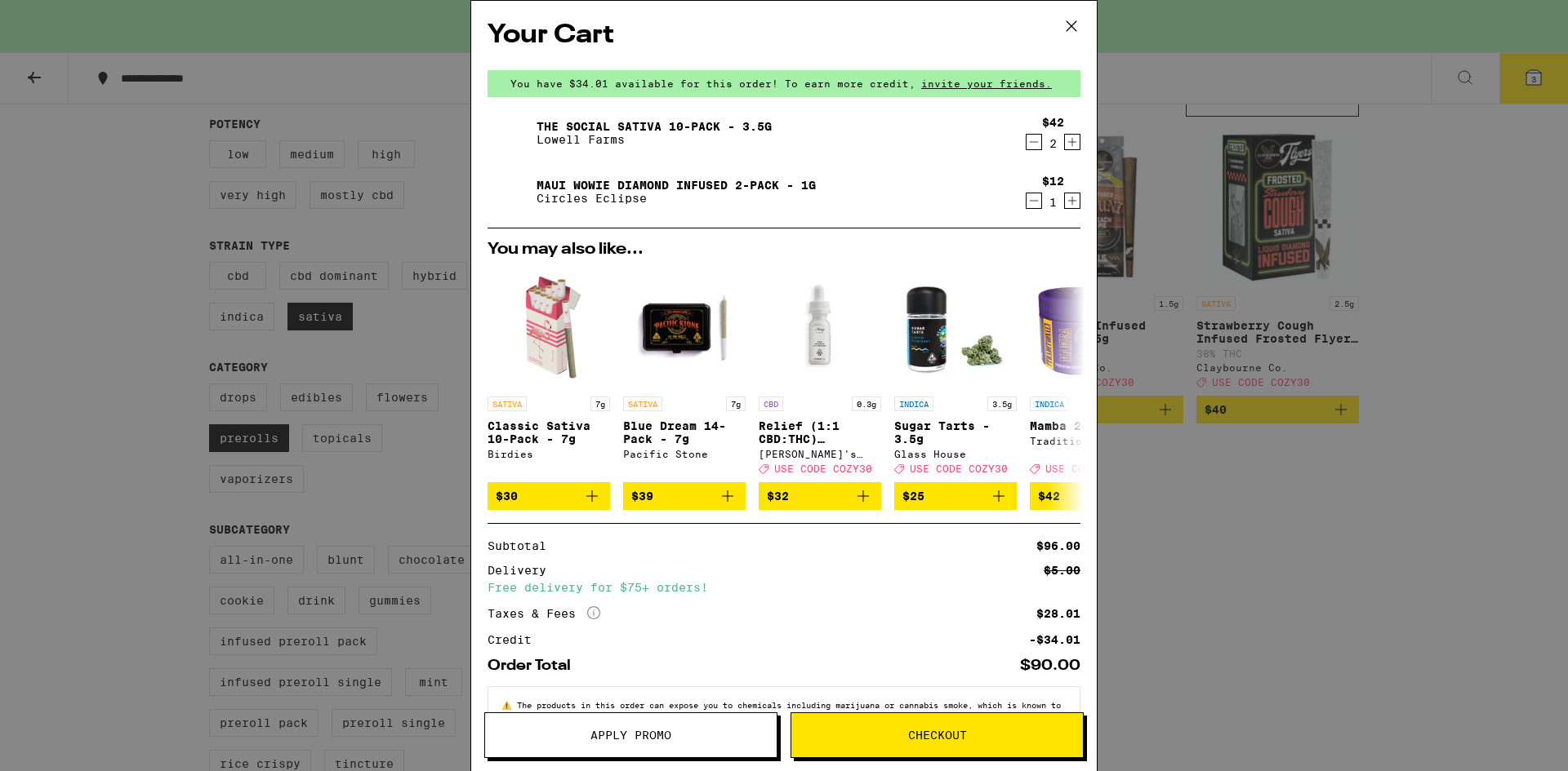
click at [632, 733] on span "Apply Promo" at bounding box center [630, 735] width 80 height 12
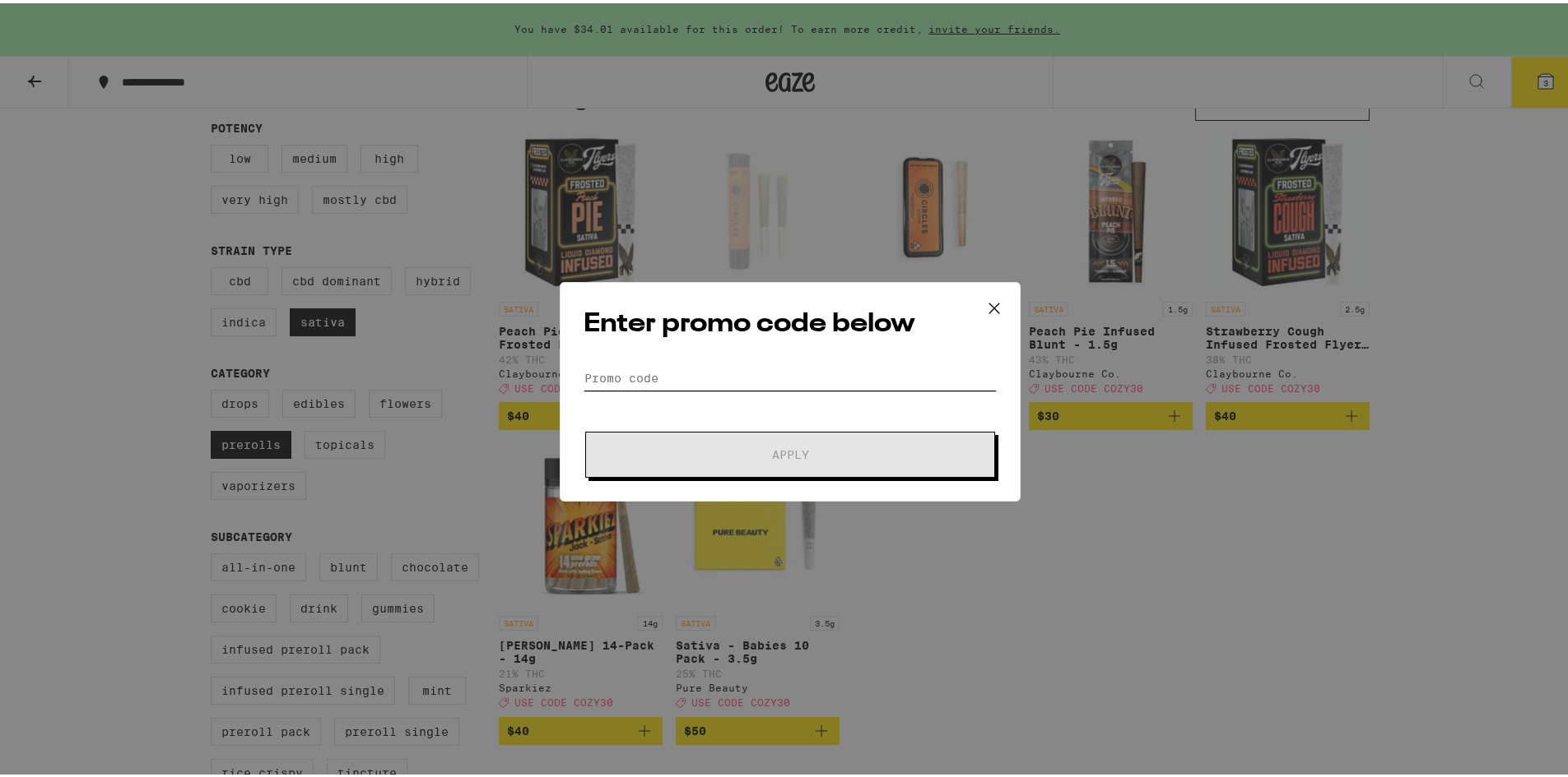
click at [606, 374] on input "Promo Code" at bounding box center [790, 375] width 413 height 24
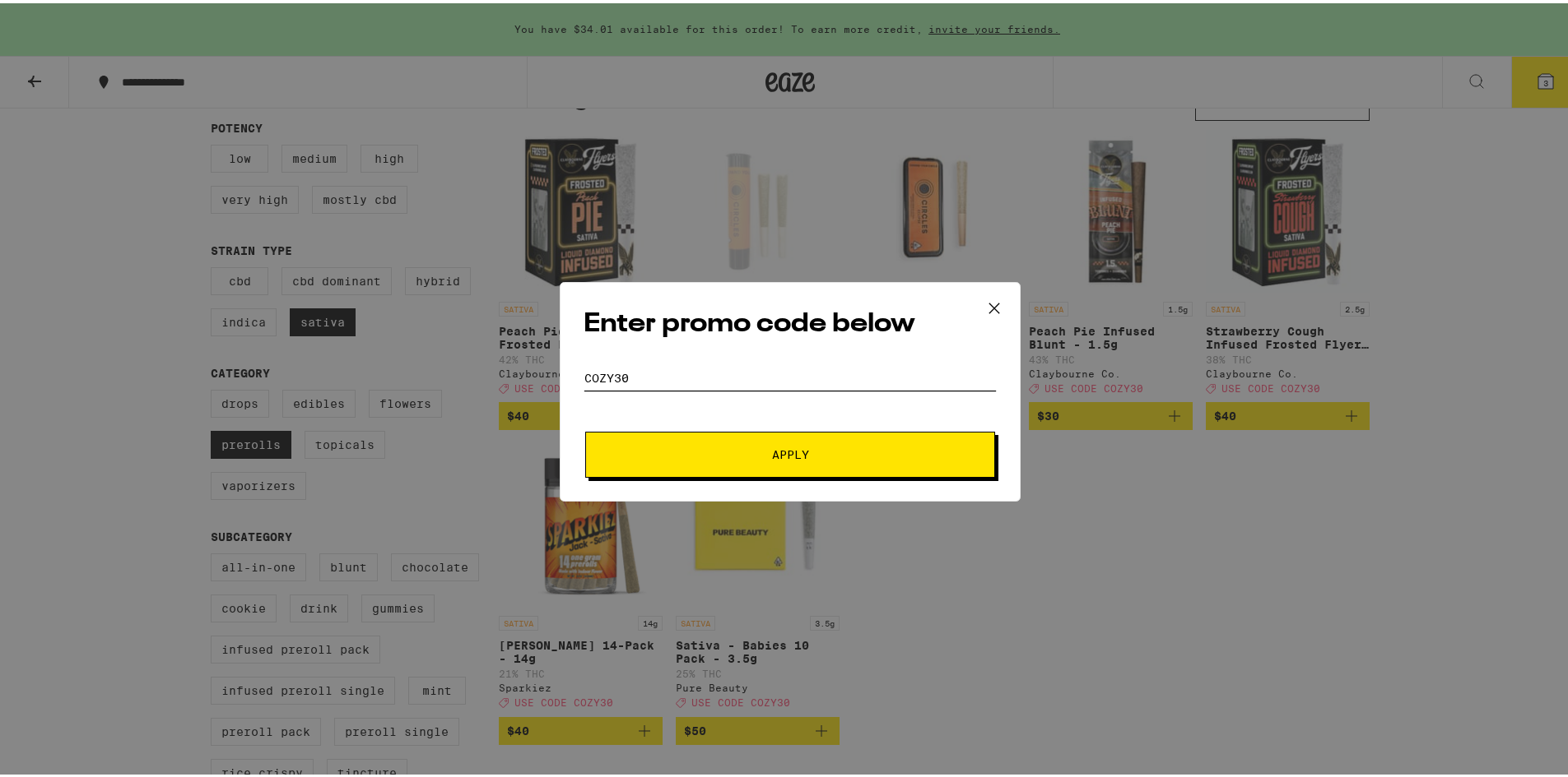
type input "cozy30"
click at [789, 455] on span "Apply" at bounding box center [791, 452] width 37 height 12
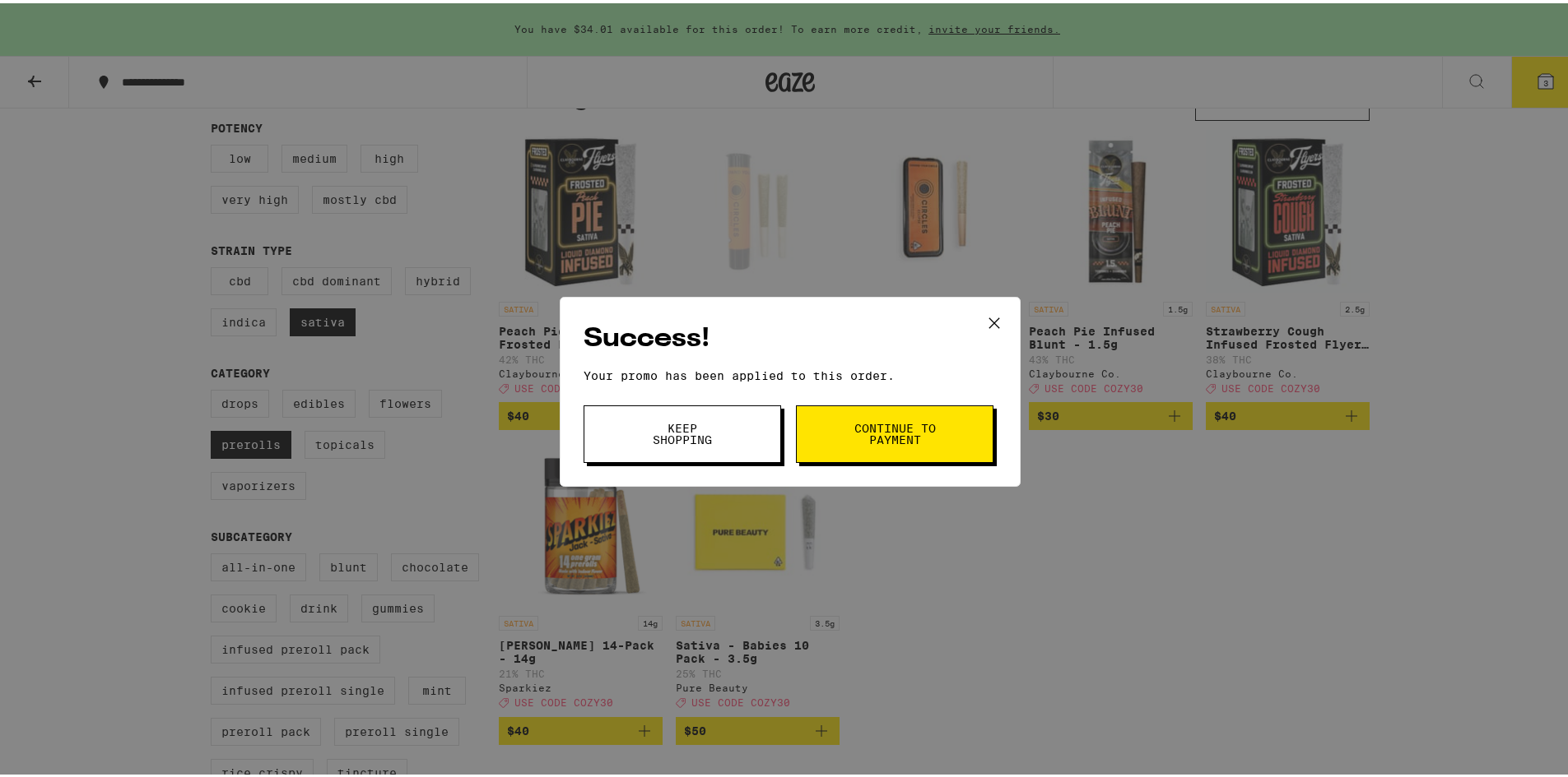
click at [892, 426] on span "Continue to payment" at bounding box center [894, 431] width 84 height 23
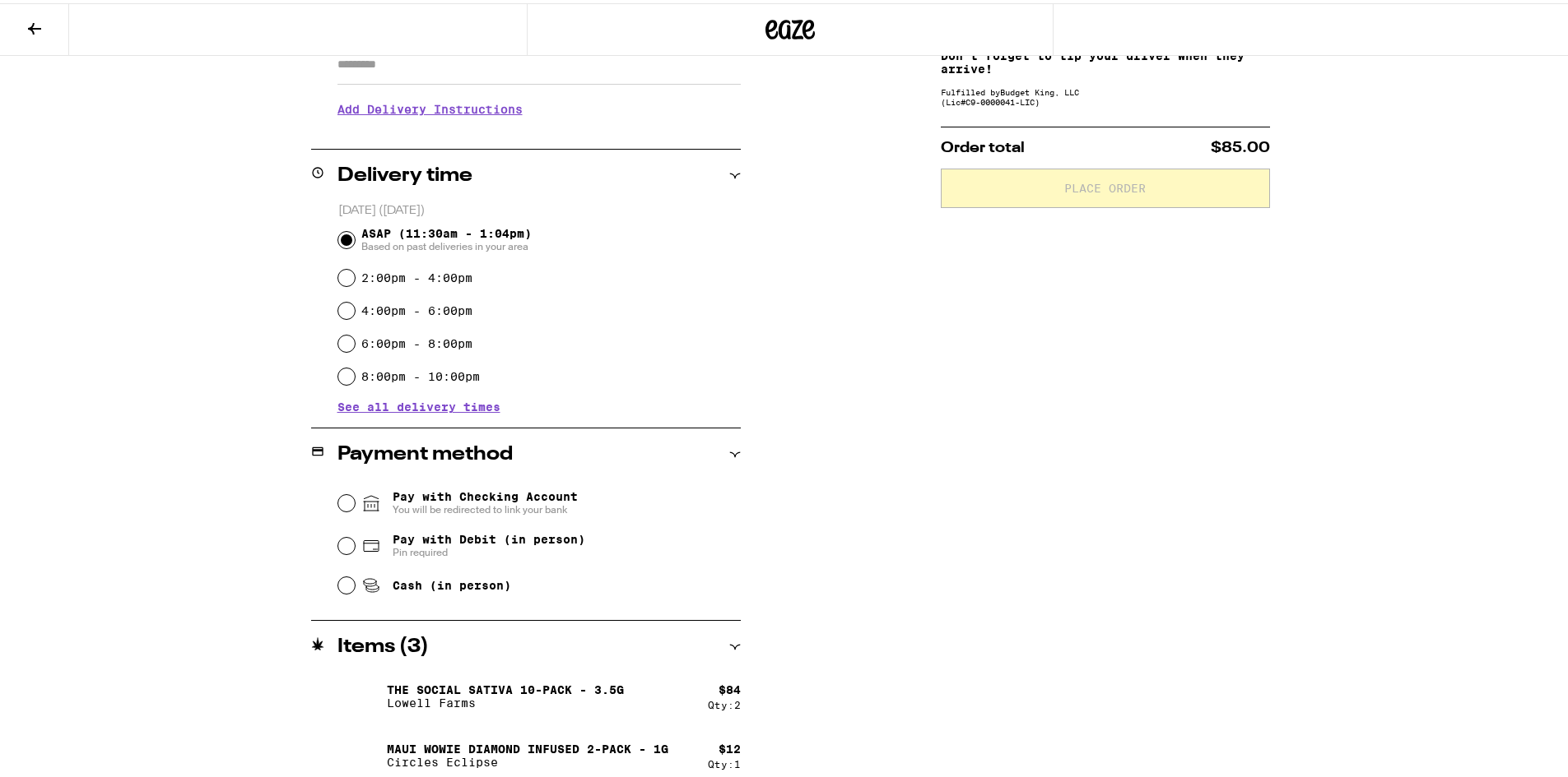
scroll to position [324, 0]
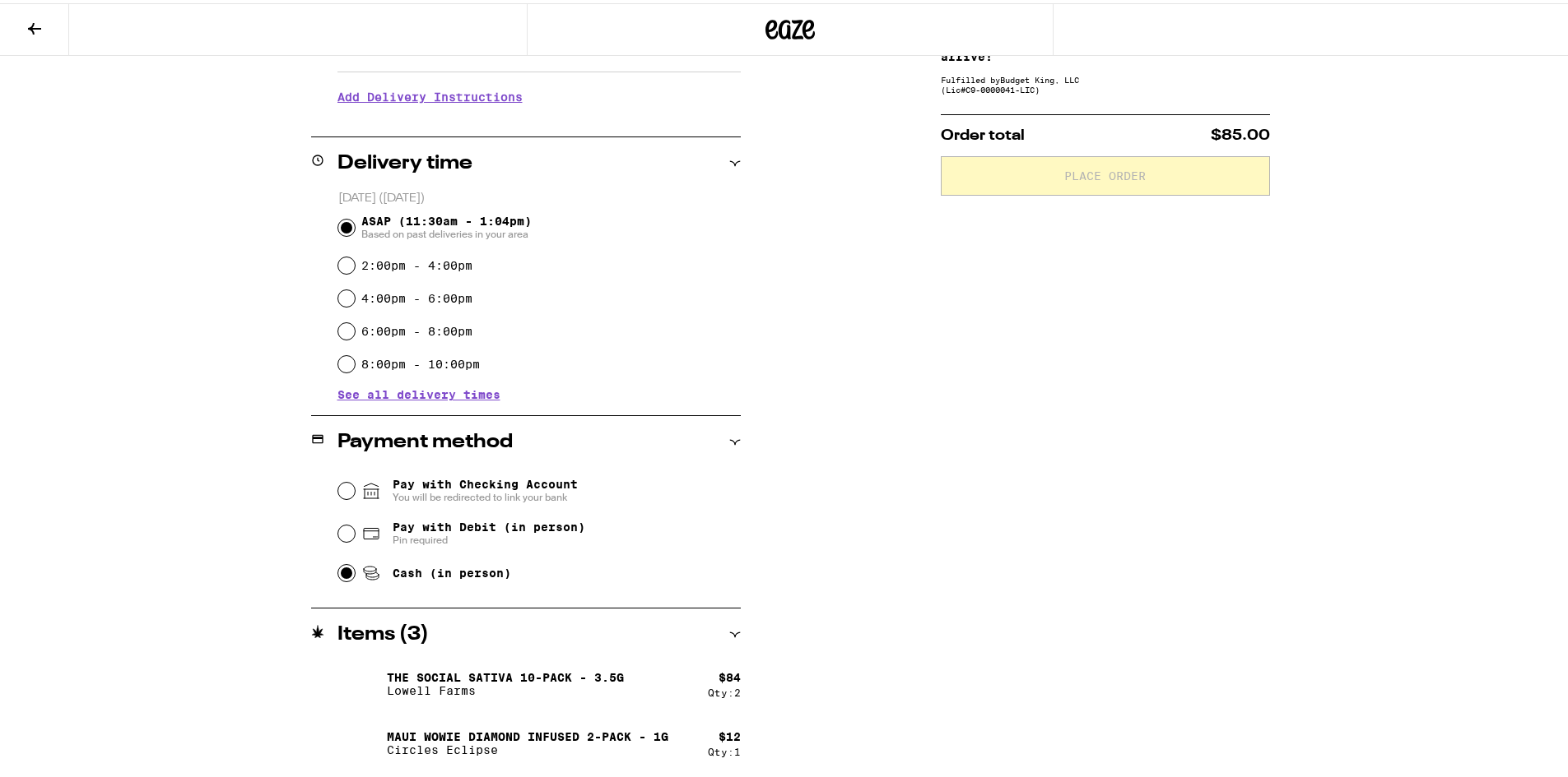
click at [338, 573] on input "Cash (in person)" at bounding box center [346, 570] width 17 height 17
radio input "true"
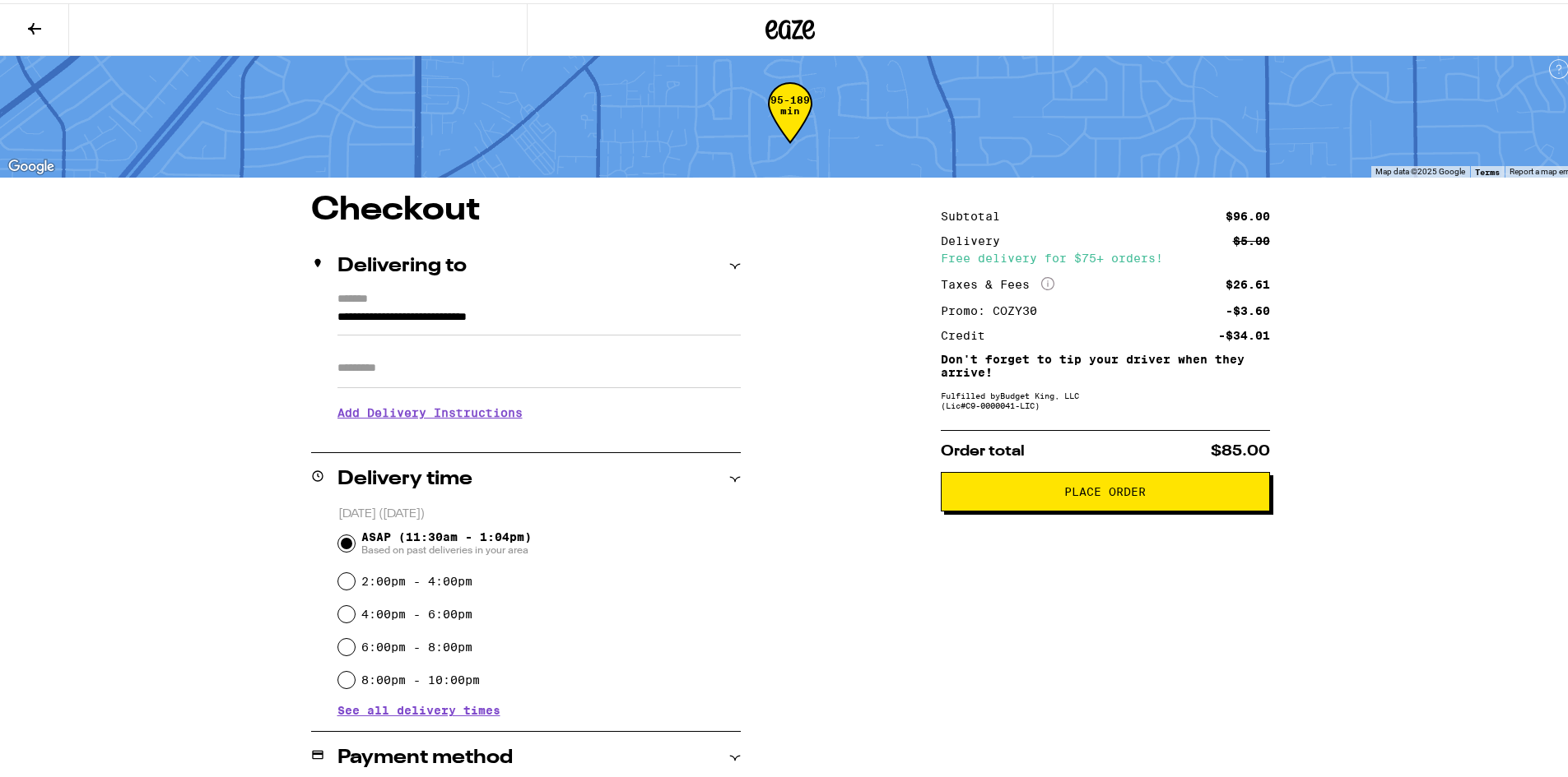
scroll to position [0, 0]
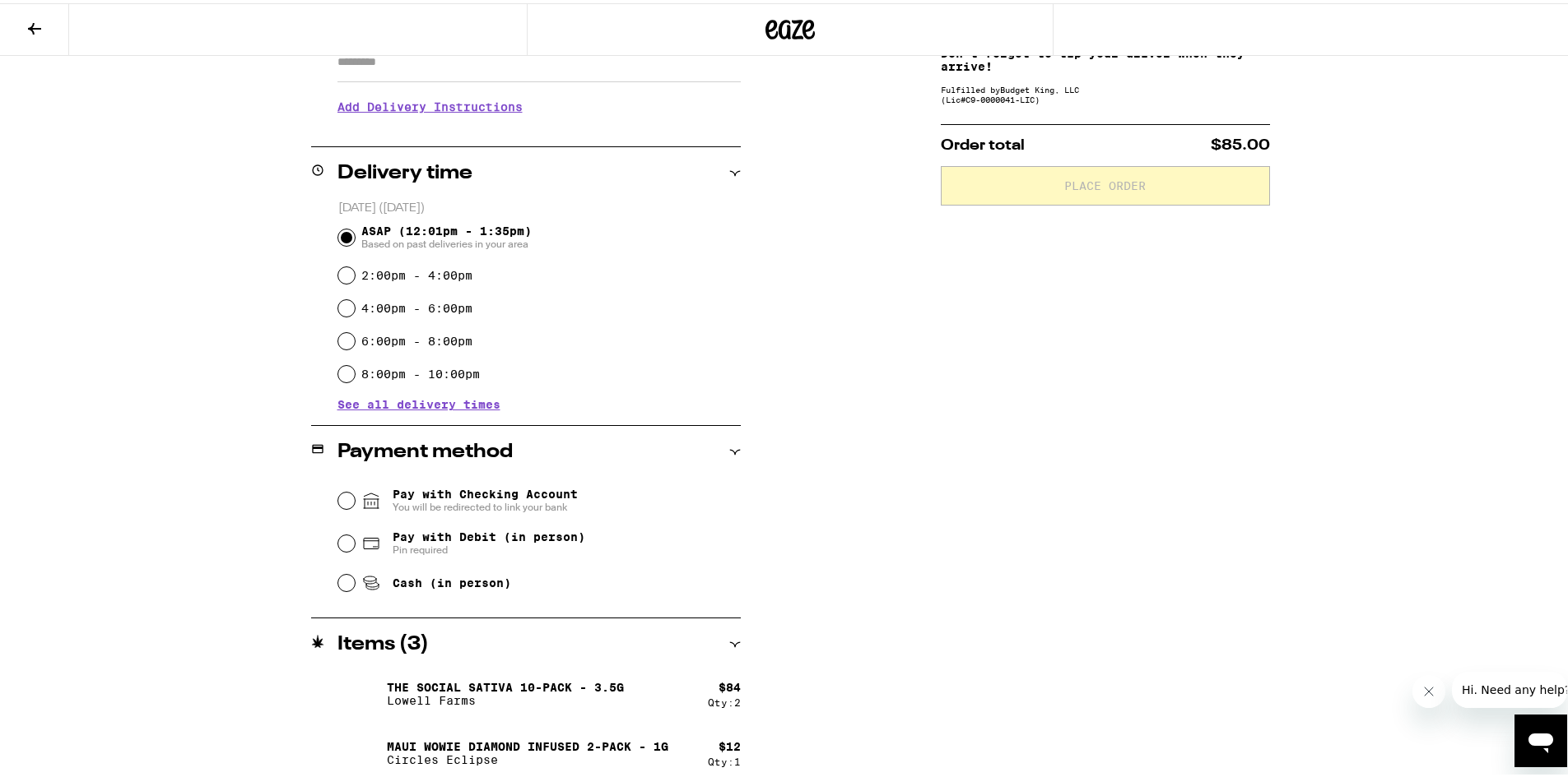
scroll to position [324, 0]
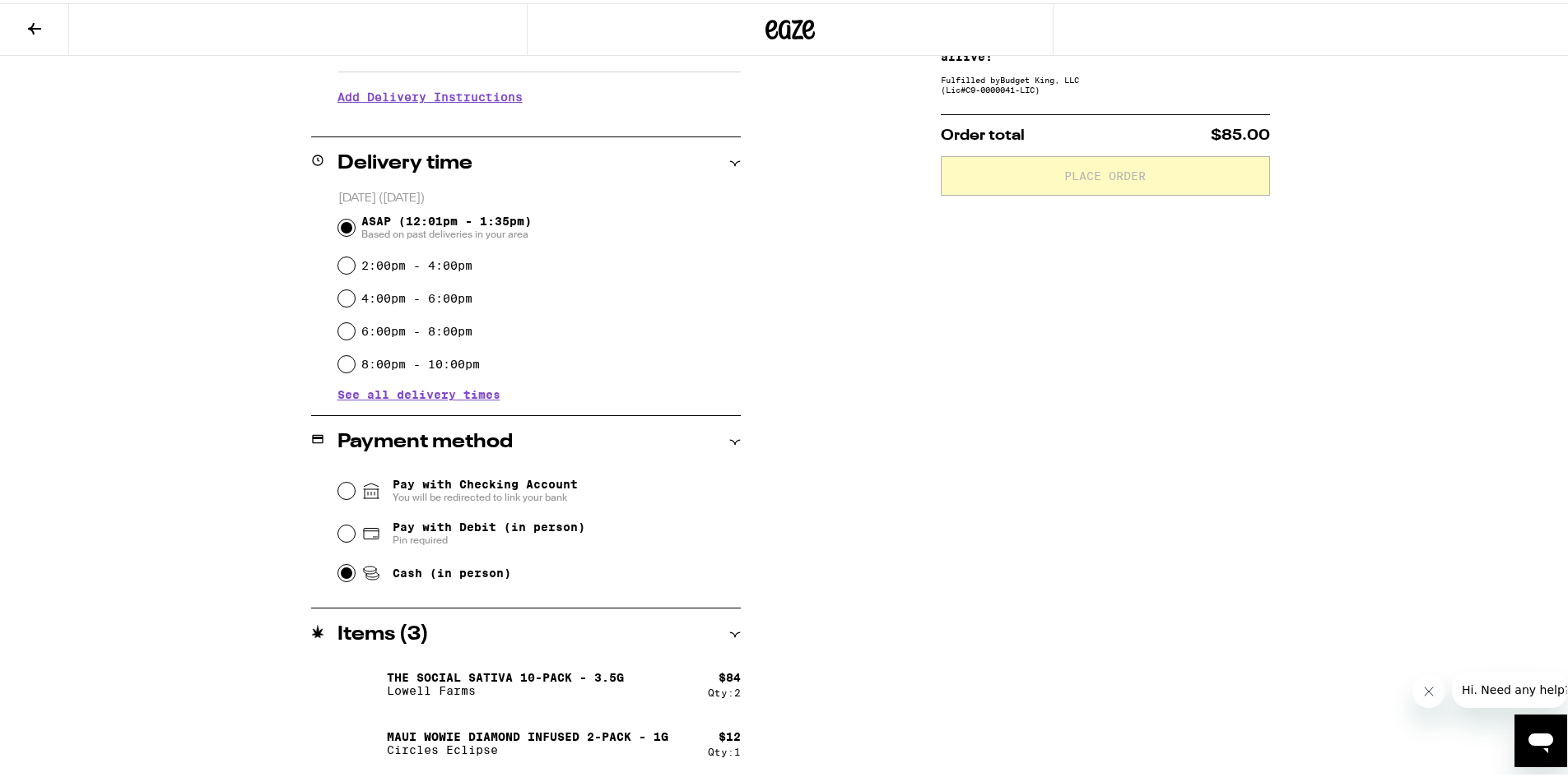
click at [338, 575] on input "Cash (in person)" at bounding box center [346, 570] width 17 height 17
radio input "true"
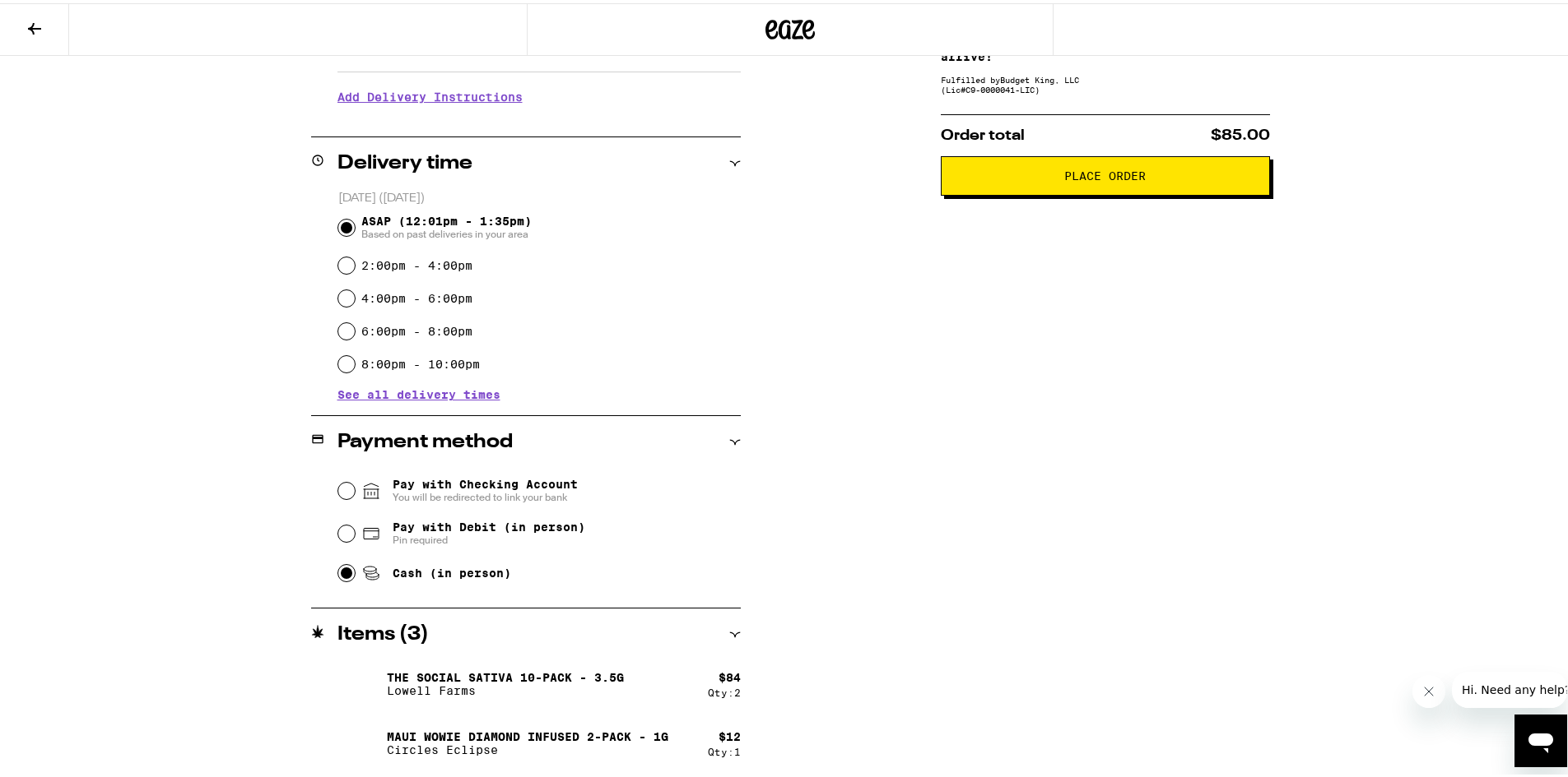
click at [1102, 176] on span "Place Order" at bounding box center [1104, 173] width 81 height 12
